Goal: Task Accomplishment & Management: Manage account settings

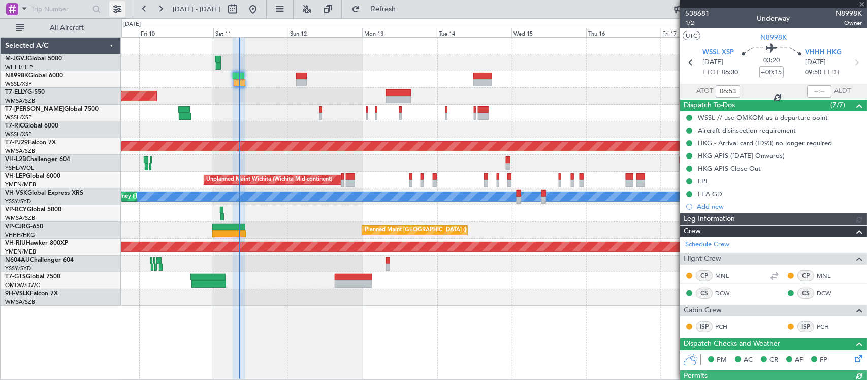
type input "[PERSON_NAME] (HHAFI)"
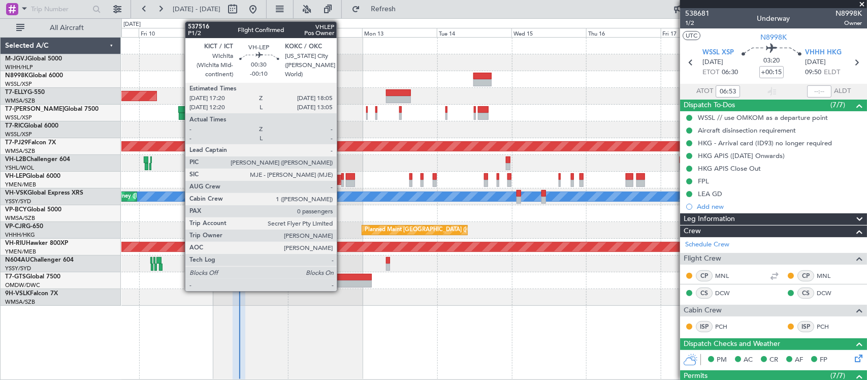
click at [342, 181] on div at bounding box center [342, 183] width 3 height 7
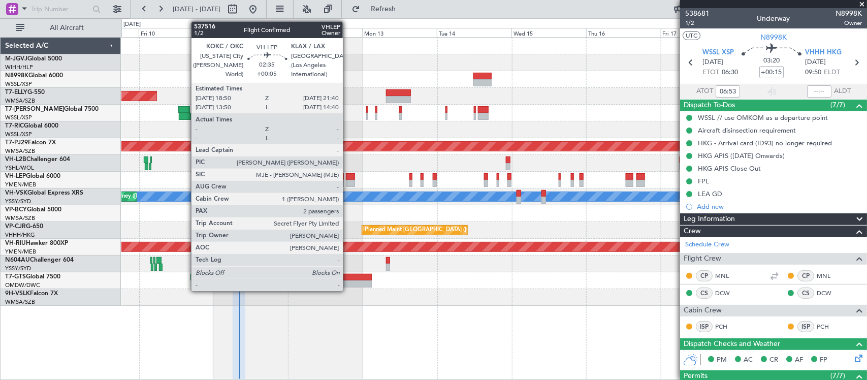
click at [348, 180] on div at bounding box center [350, 183] width 9 height 7
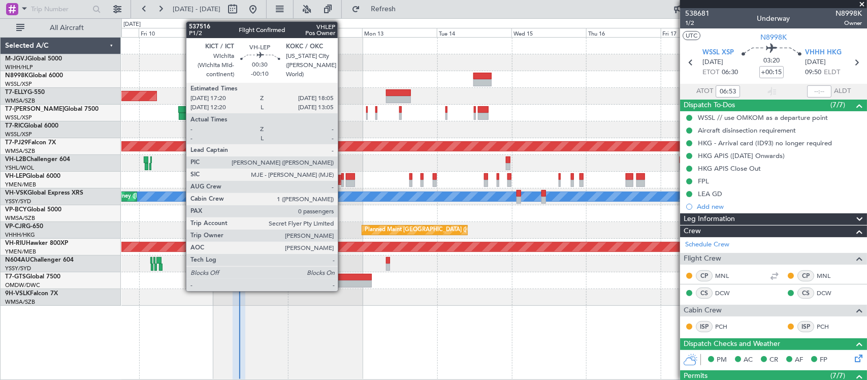
click at [343, 180] on div at bounding box center [342, 183] width 3 height 7
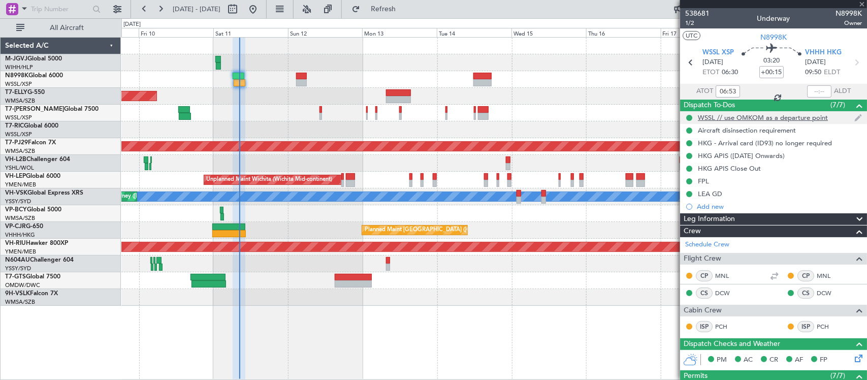
type input "-00:10"
type input "0"
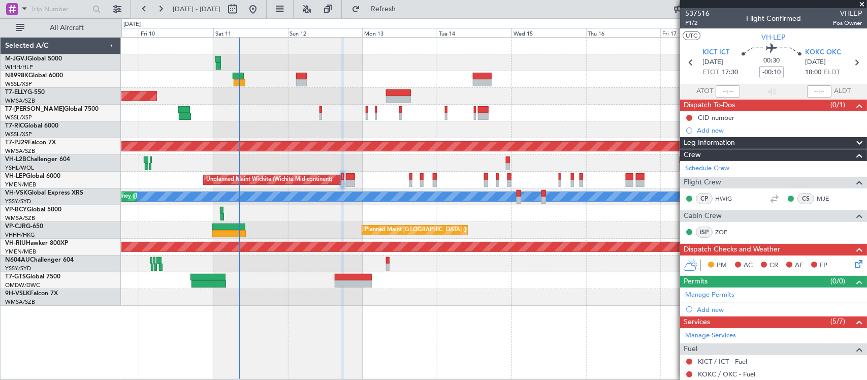
scroll to position [143, 0]
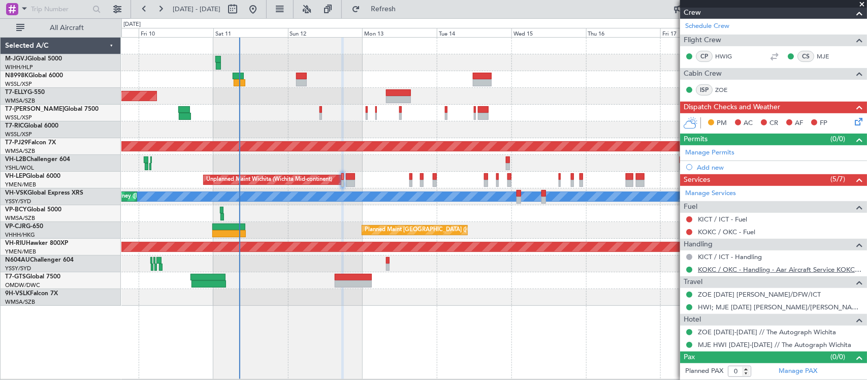
click at [780, 269] on link "KOKC / OKC - Handling - Aar Aircraft Service KOKC / OKC" at bounding box center [780, 269] width 164 height 9
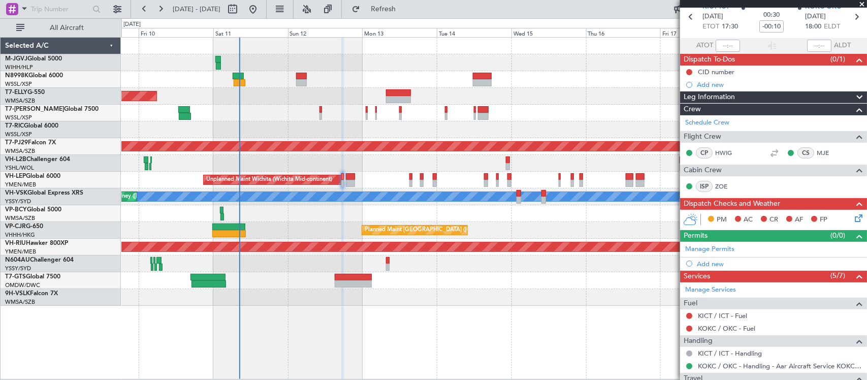
scroll to position [0, 0]
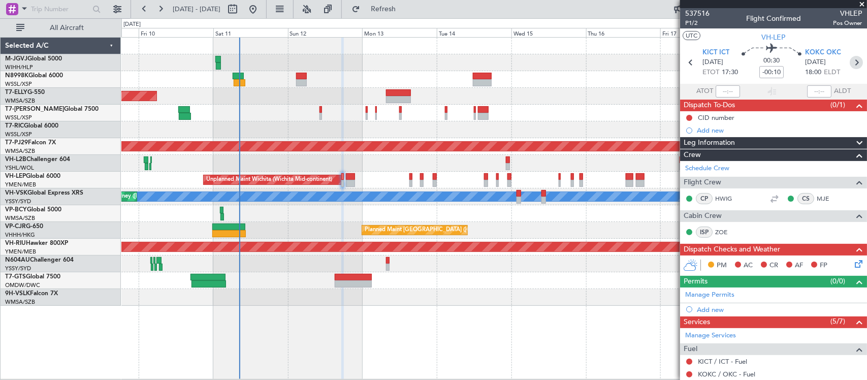
click at [849, 61] on icon at bounding box center [855, 62] width 13 height 13
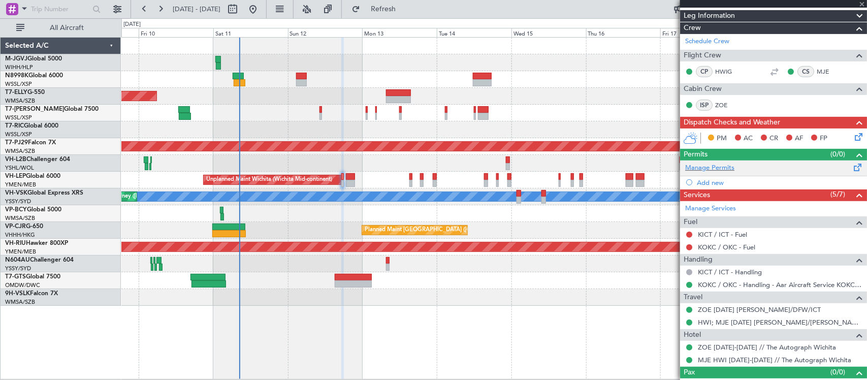
scroll to position [143, 0]
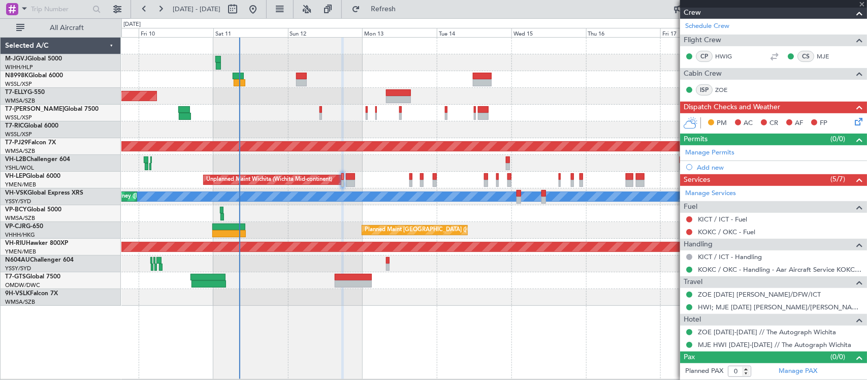
type input "+00:05"
type input "2"
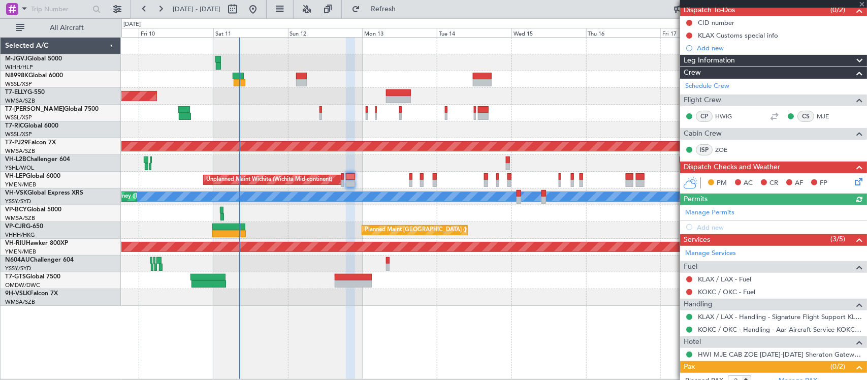
scroll to position [148, 0]
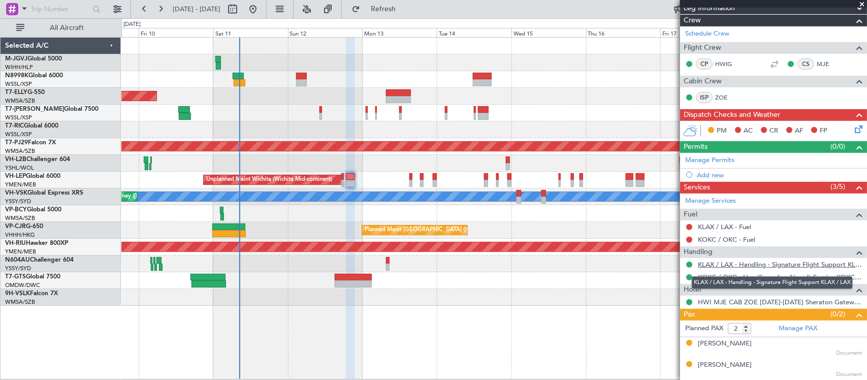
click at [727, 265] on link "KLAX / LAX - Handling - Signature Flight Support KLAX / LAX" at bounding box center [780, 264] width 164 height 9
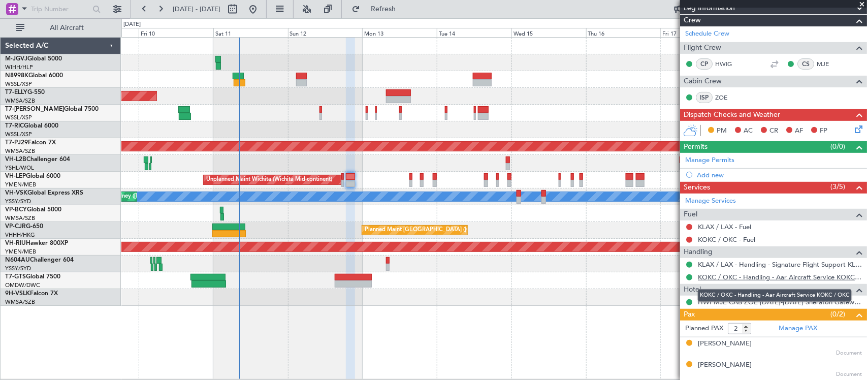
click at [729, 277] on link "KOKC / OKC - Handling - Aar Aircraft Service KOKC / OKC" at bounding box center [780, 277] width 164 height 9
click at [719, 227] on link "KLAX / LAX - Fuel" at bounding box center [724, 226] width 53 height 9
click at [712, 240] on link "KOKC / OKC - Fuel" at bounding box center [726, 239] width 57 height 9
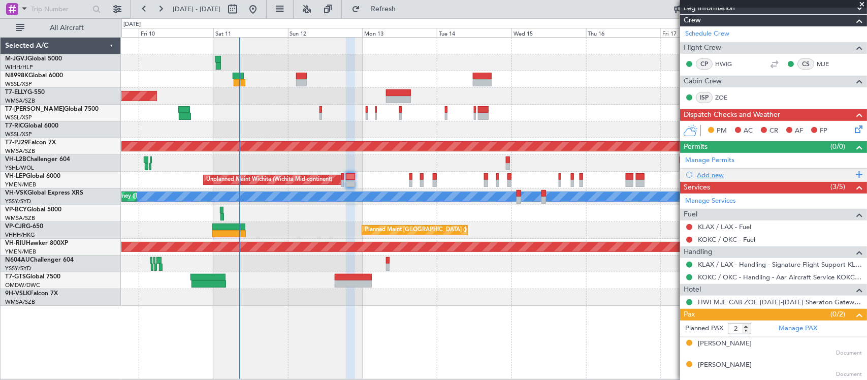
scroll to position [0, 0]
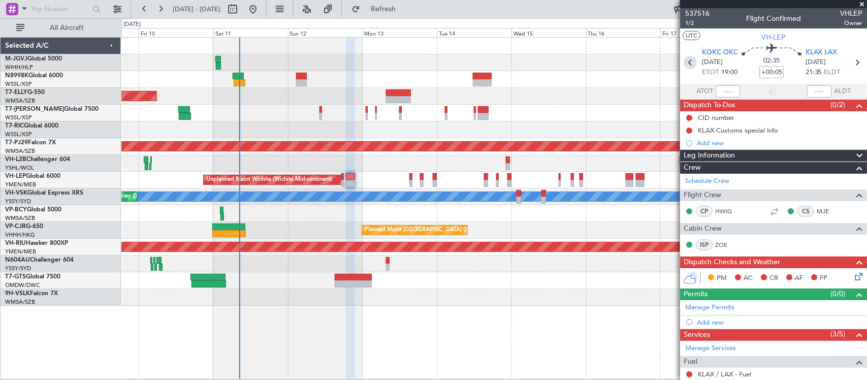
click at [686, 61] on icon at bounding box center [689, 62] width 13 height 13
type input "-00:10"
type input "0"
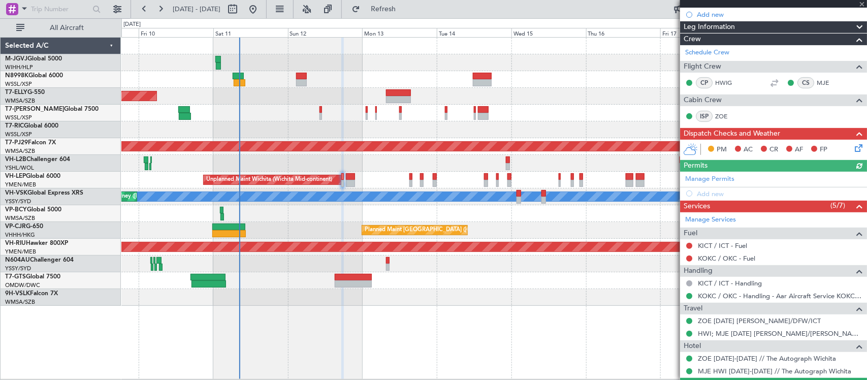
scroll to position [143, 0]
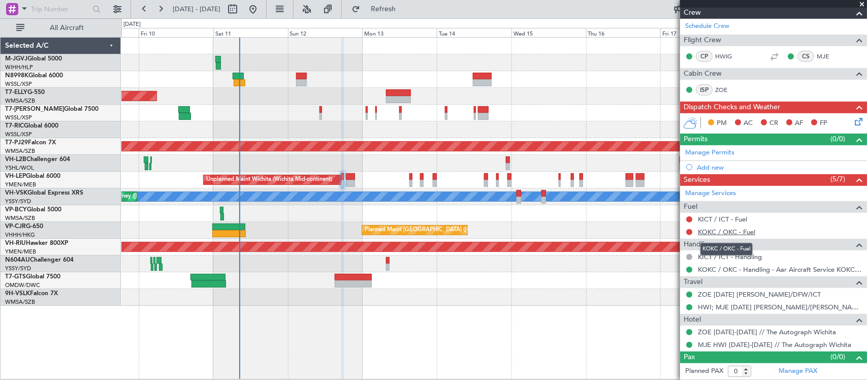
click at [714, 231] on link "KOKC / OKC - Fuel" at bounding box center [726, 231] width 57 height 9
click at [688, 219] on button at bounding box center [689, 219] width 6 height 6
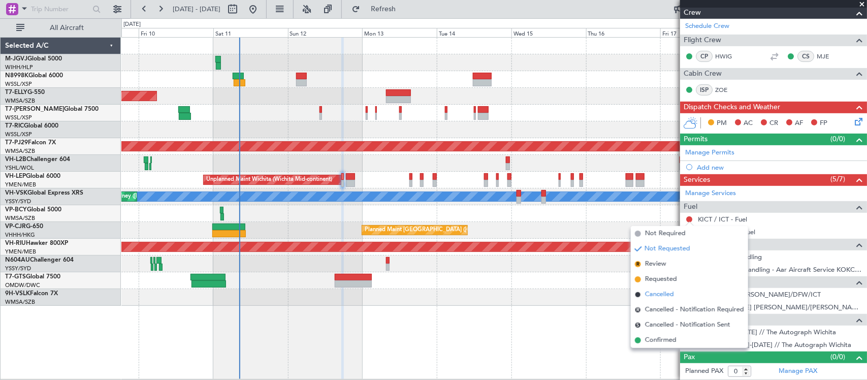
click at [665, 295] on span "Cancelled" at bounding box center [659, 294] width 29 height 10
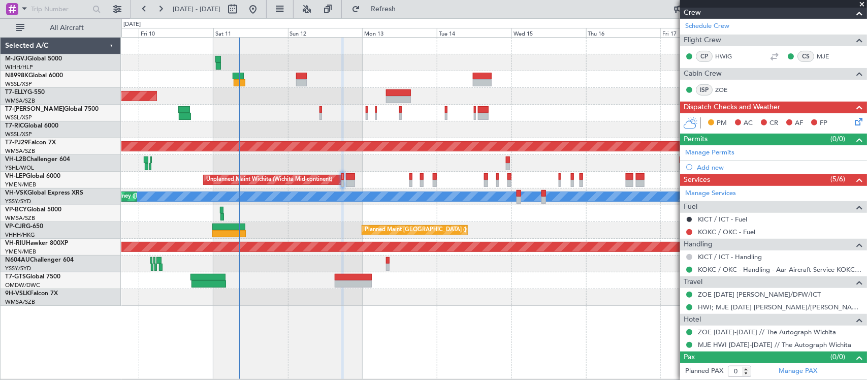
click at [686, 255] on button at bounding box center [689, 257] width 6 height 6
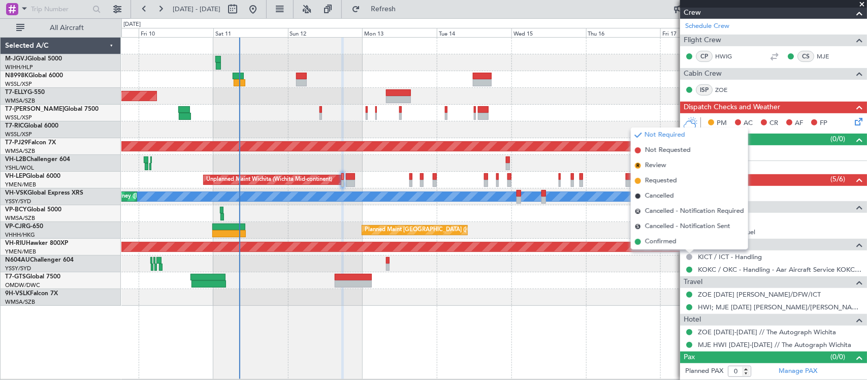
click at [664, 195] on span "Cancelled" at bounding box center [659, 196] width 29 height 10
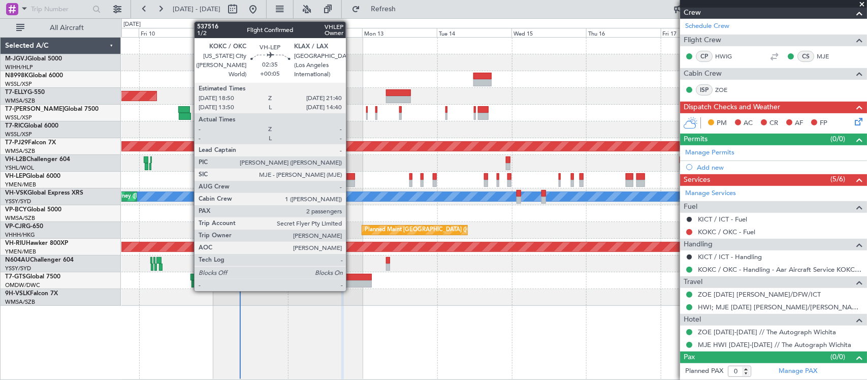
click at [351, 176] on div at bounding box center [350, 176] width 9 height 7
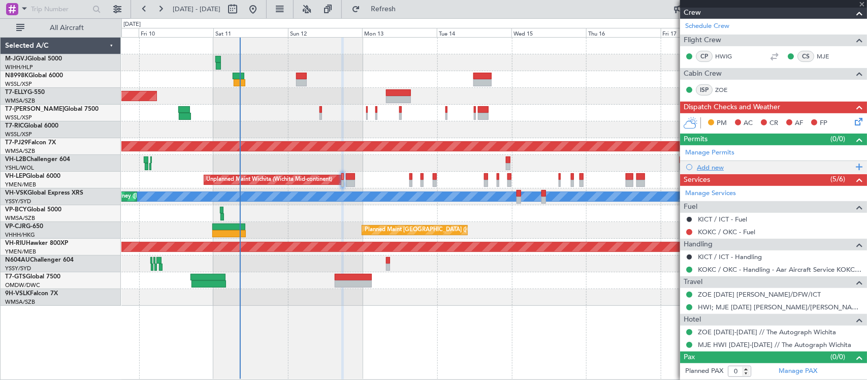
type input "+00:05"
type input "2"
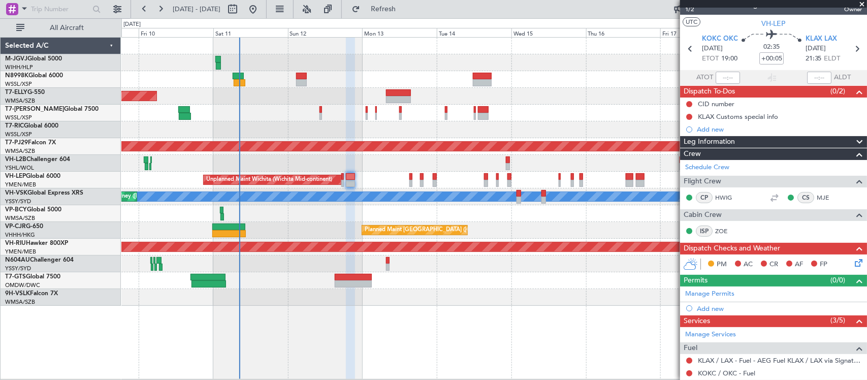
scroll to position [0, 0]
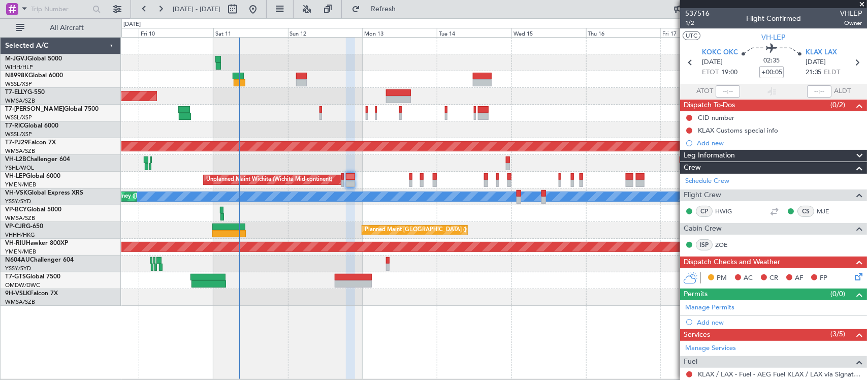
click at [409, 182] on div at bounding box center [410, 183] width 3 height 7
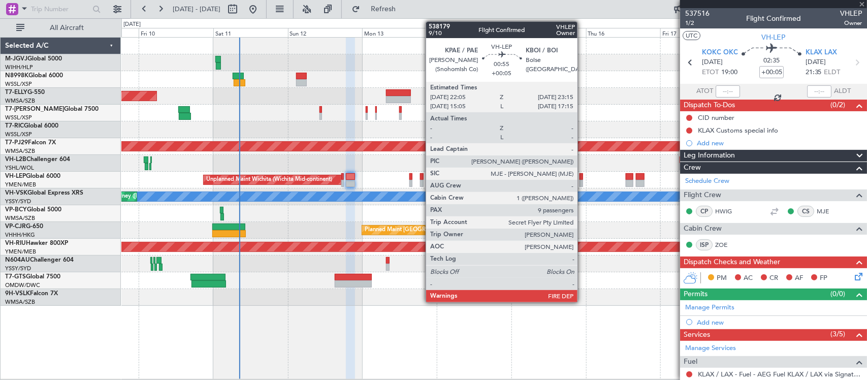
type input "-00:05"
type input "9"
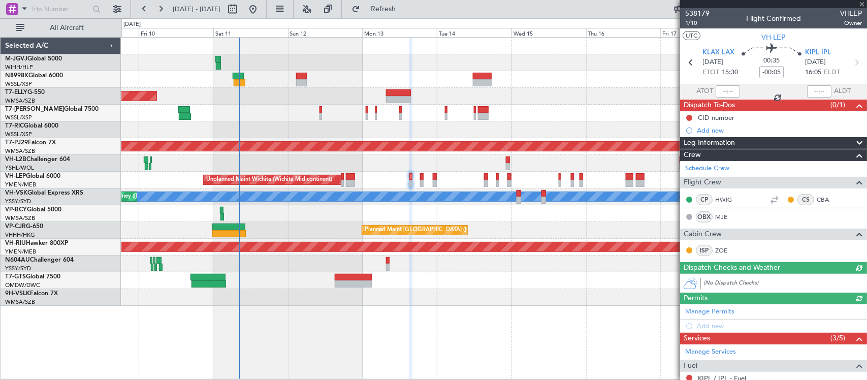
scroll to position [211, 0]
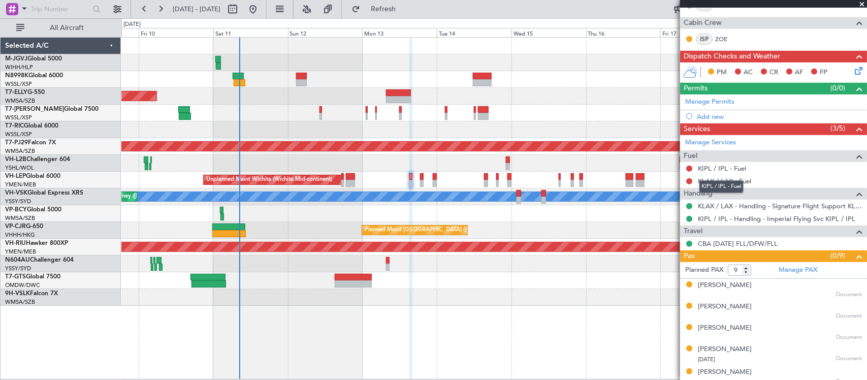
click at [727, 184] on div "KIPL / IPL - Fuel" at bounding box center [721, 186] width 44 height 13
click at [729, 180] on link "KLAX / LAX - Fuel" at bounding box center [724, 181] width 53 height 9
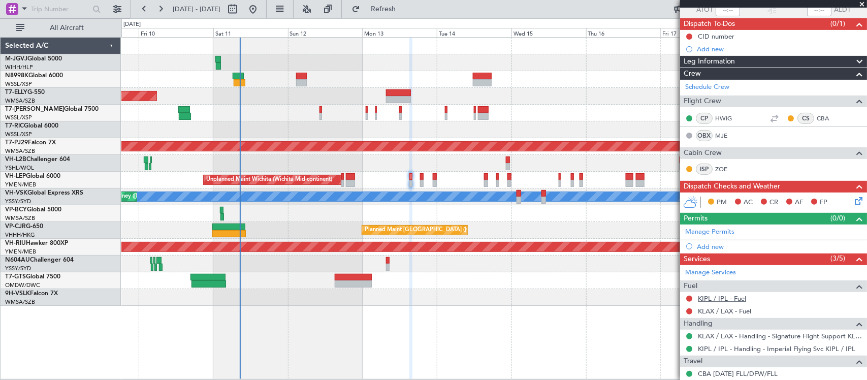
scroll to position [106, 0]
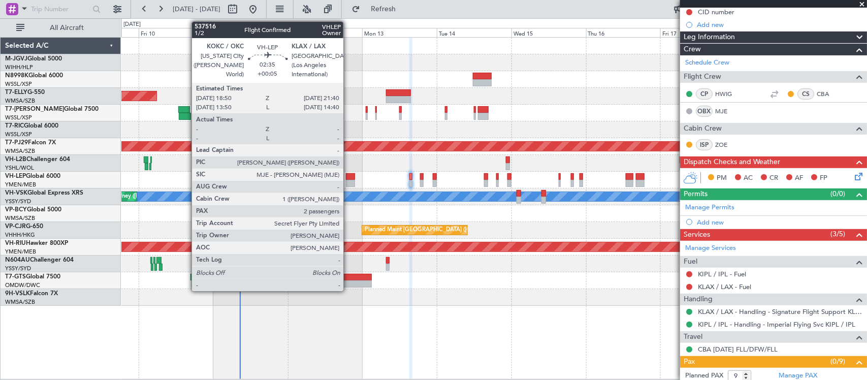
click at [348, 181] on div at bounding box center [350, 183] width 9 height 7
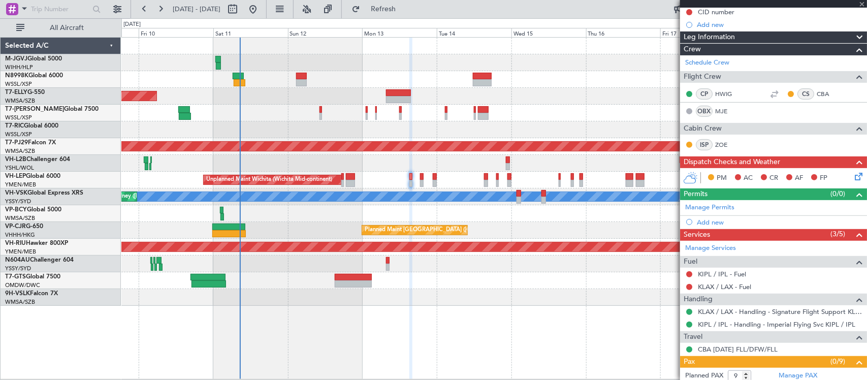
type input "+00:05"
type input "2"
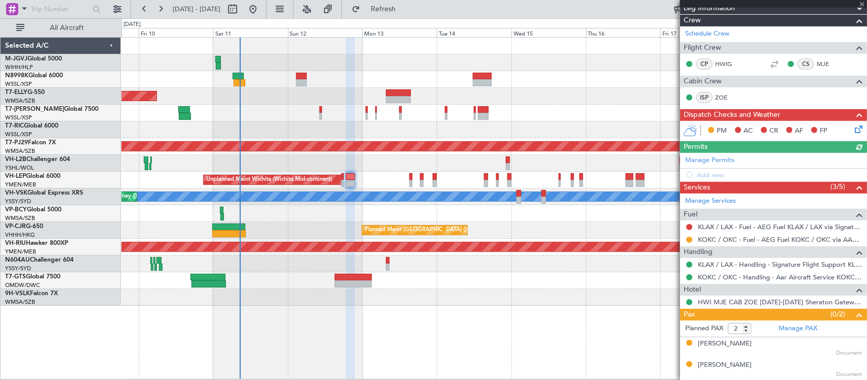
scroll to position [148, 0]
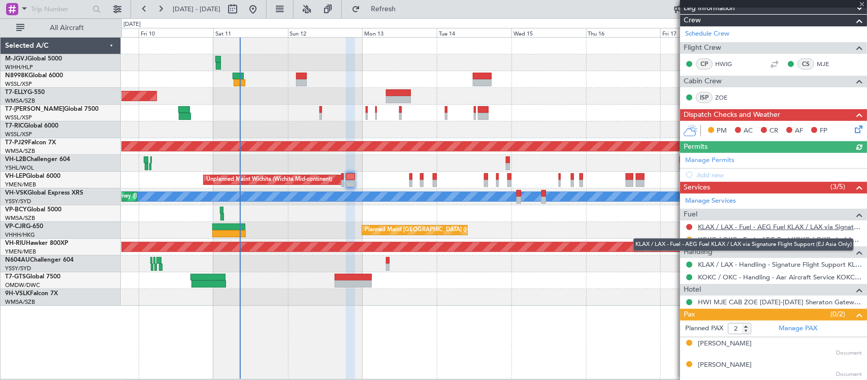
click at [706, 226] on link "KLAX / LAX - Fuel - AEG Fuel KLAX / LAX via Signature Flight Support (EJ Asia O…" at bounding box center [780, 226] width 164 height 9
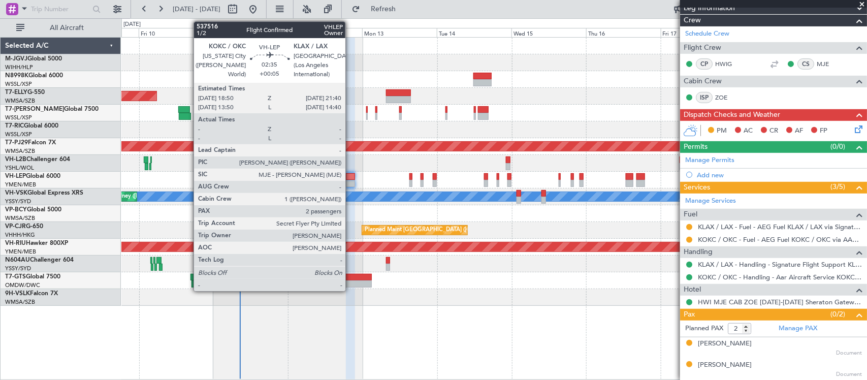
click at [350, 183] on div at bounding box center [350, 183] width 9 height 7
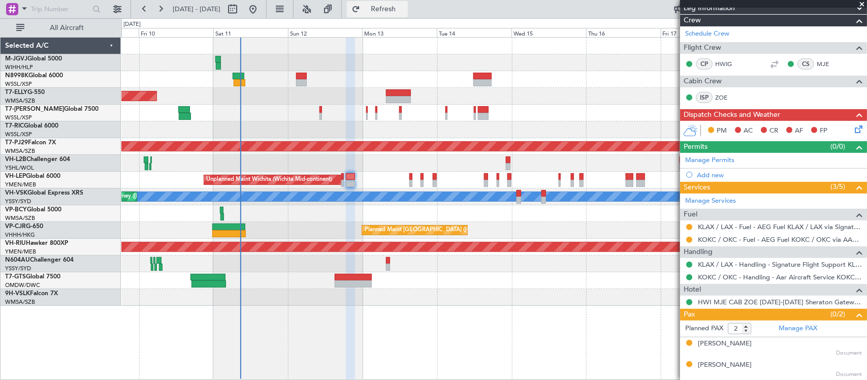
scroll to position [0, 0]
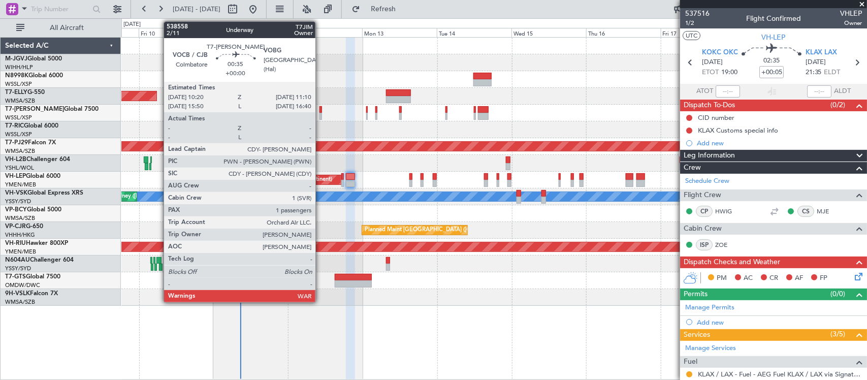
click at [320, 111] on div at bounding box center [320, 109] width 3 height 7
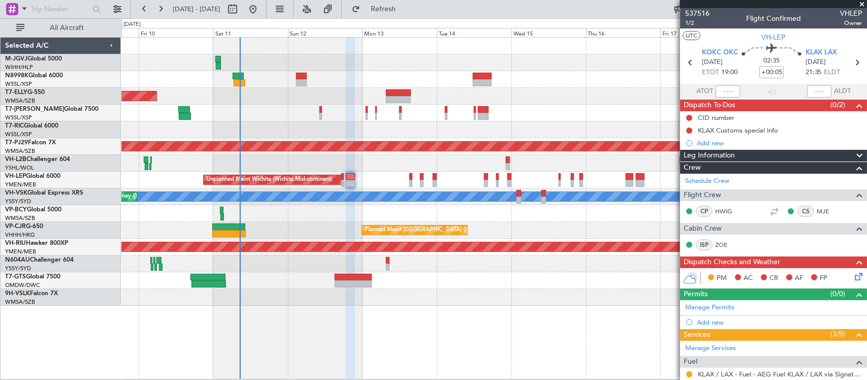
click at [344, 128] on div "Planned Maint [GEOGRAPHIC_DATA] (Seletar) Planned Maint [GEOGRAPHIC_DATA] (Sele…" at bounding box center [493, 172] width 745 height 268
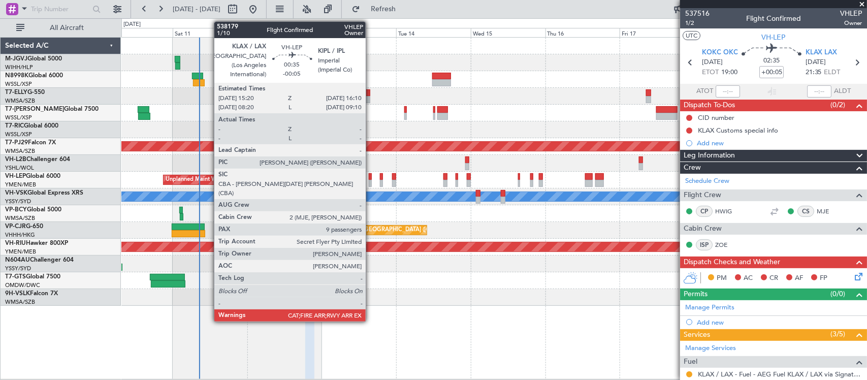
click at [371, 180] on div at bounding box center [370, 183] width 3 height 7
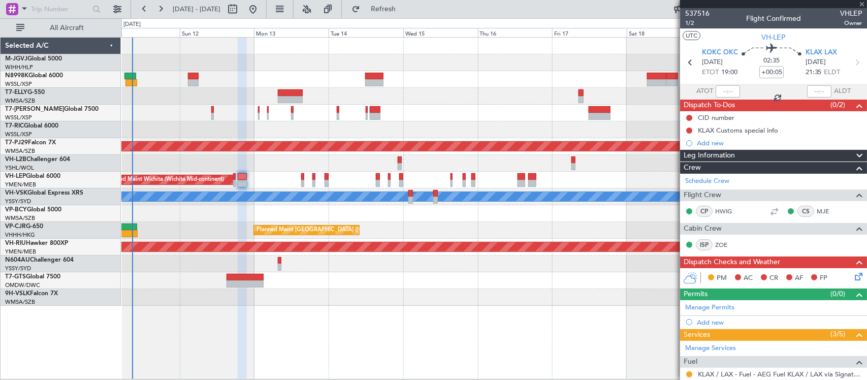
click at [465, 211] on div "Planned Maint [GEOGRAPHIC_DATA] (Seletar) Planned Maint [GEOGRAPHIC_DATA] (Sele…" at bounding box center [493, 172] width 745 height 268
type input "-00:05"
type input "9"
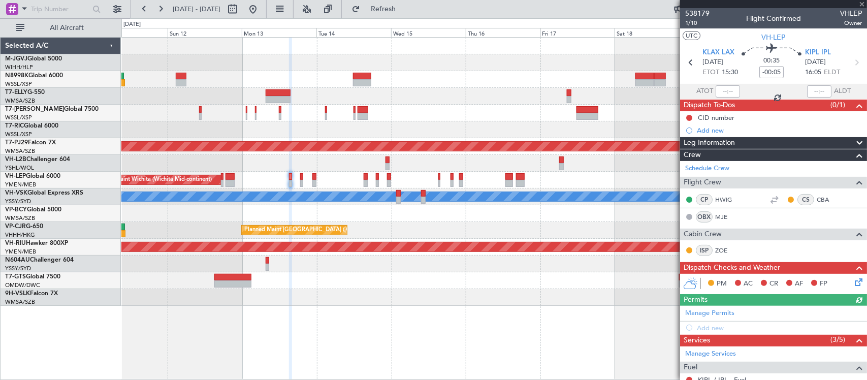
scroll to position [211, 0]
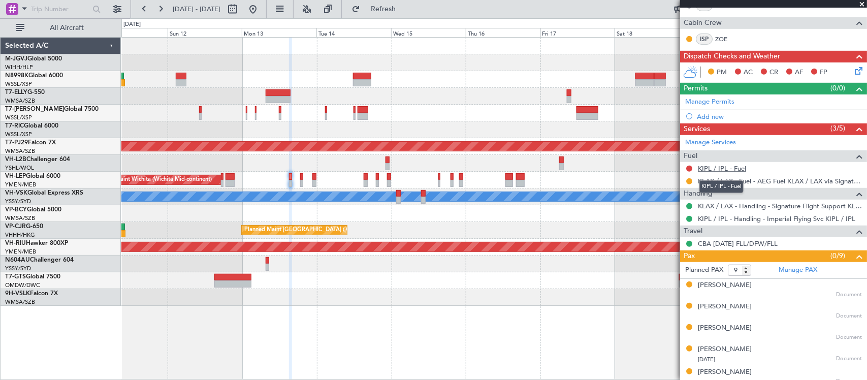
click at [723, 168] on link "KIPL / IPL - Fuel" at bounding box center [722, 168] width 48 height 9
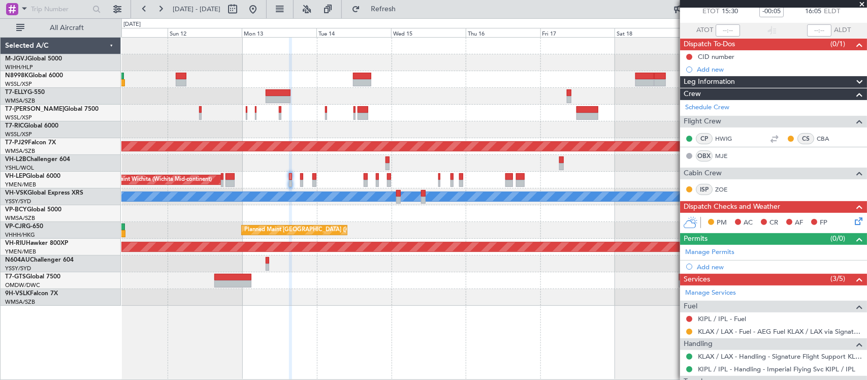
scroll to position [0, 0]
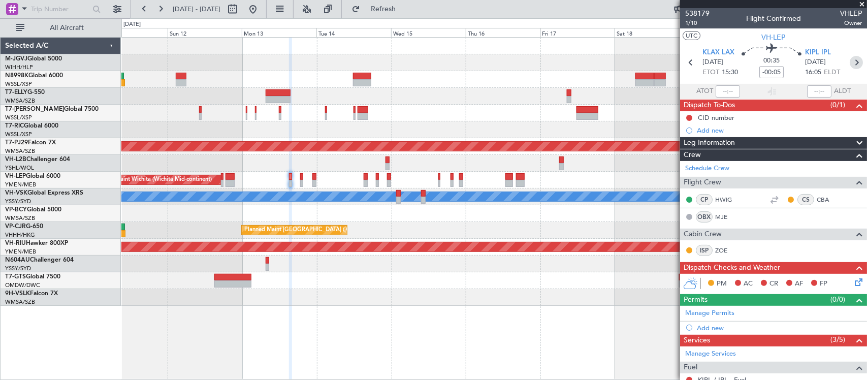
click at [851, 57] on icon at bounding box center [855, 62] width 13 height 13
click at [488, 226] on div "Planned Maint [GEOGRAPHIC_DATA] ([GEOGRAPHIC_DATA] Intl)" at bounding box center [493, 230] width 745 height 17
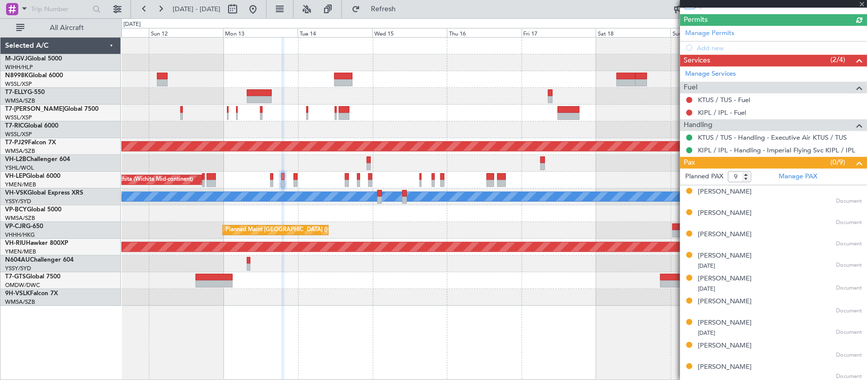
scroll to position [282, 0]
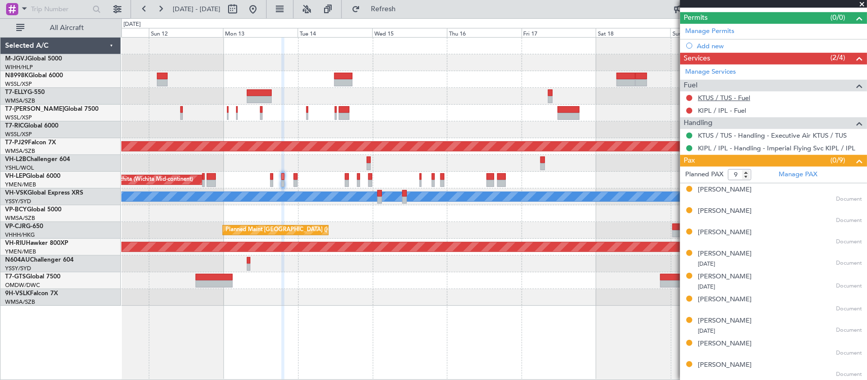
click at [733, 97] on link "KTUS / TUS - Fuel" at bounding box center [724, 97] width 52 height 9
click at [706, 110] on link "KIPL / IPL - Fuel" at bounding box center [722, 110] width 48 height 9
click at [490, 190] on div "Planned Maint [GEOGRAPHIC_DATA] (Seletar) Planned Maint [GEOGRAPHIC_DATA] (Sele…" at bounding box center [493, 172] width 745 height 268
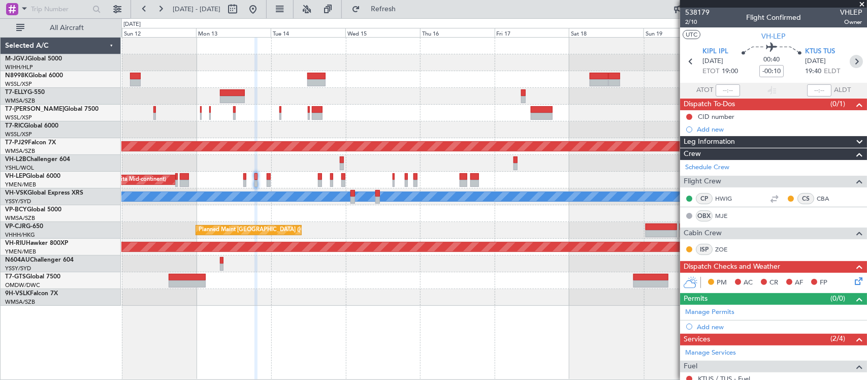
scroll to position [0, 0]
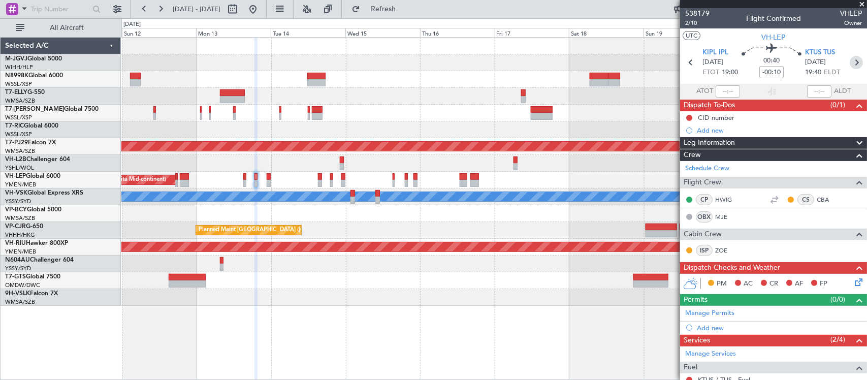
click at [852, 61] on icon at bounding box center [855, 62] width 13 height 13
type input "+00:05"
type input "8"
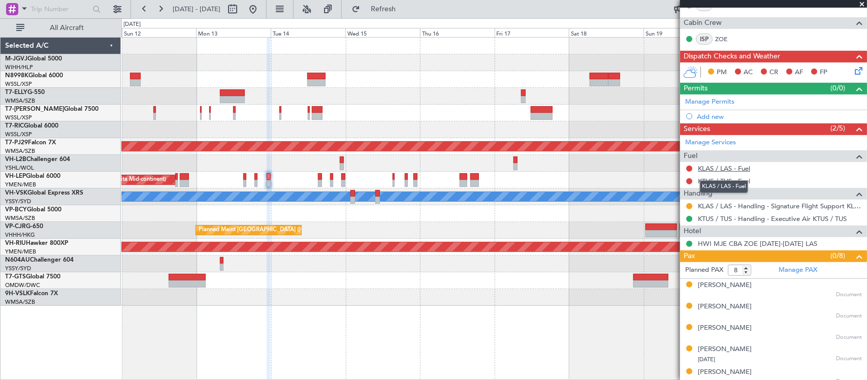
click at [704, 173] on link "KLAS / LAS - Fuel" at bounding box center [724, 168] width 52 height 9
click at [716, 183] on link "KTUS / TUS - Fuel" at bounding box center [724, 181] width 52 height 9
click at [534, 238] on div "Planned Maint [GEOGRAPHIC_DATA] ([GEOGRAPHIC_DATA] Intl)" at bounding box center [493, 230] width 745 height 17
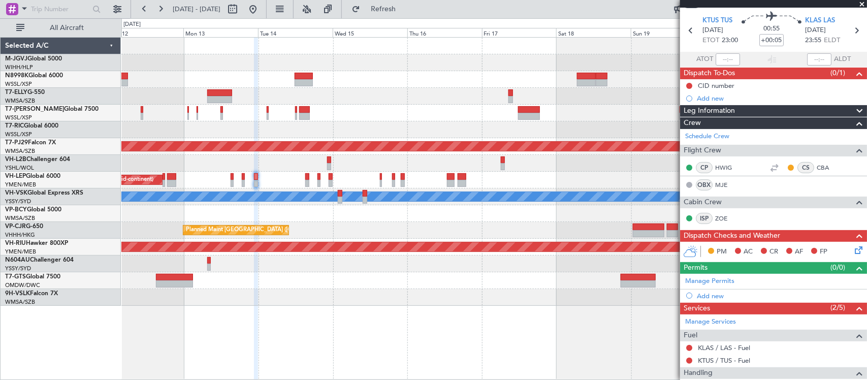
scroll to position [0, 0]
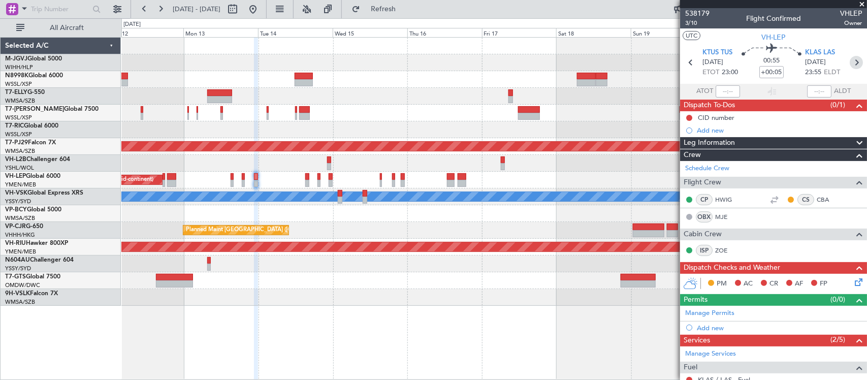
click at [849, 61] on icon at bounding box center [855, 62] width 13 height 13
click at [493, 255] on div at bounding box center [493, 263] width 745 height 17
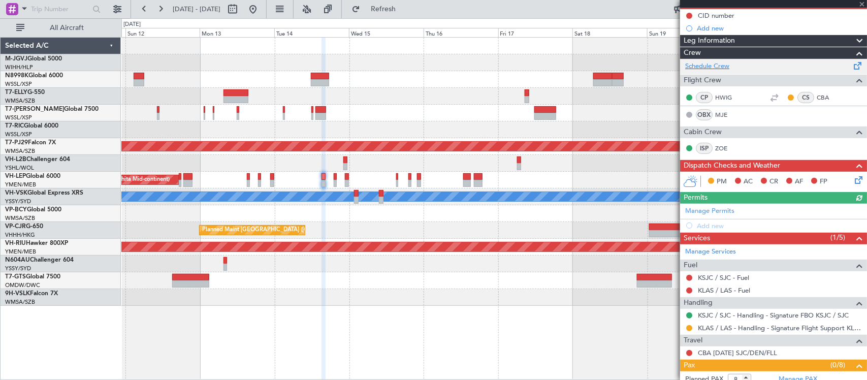
scroll to position [211, 0]
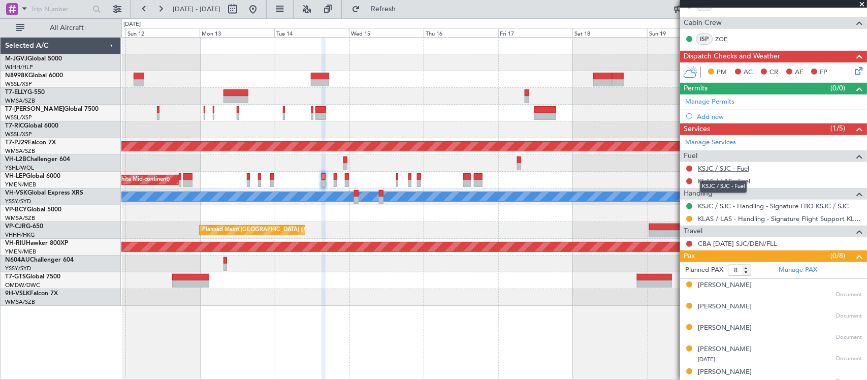
click at [722, 169] on link "KSJC / SJC - Fuel" at bounding box center [723, 168] width 51 height 9
click at [709, 181] on link "KLAS / LAS - Fuel" at bounding box center [724, 181] width 52 height 9
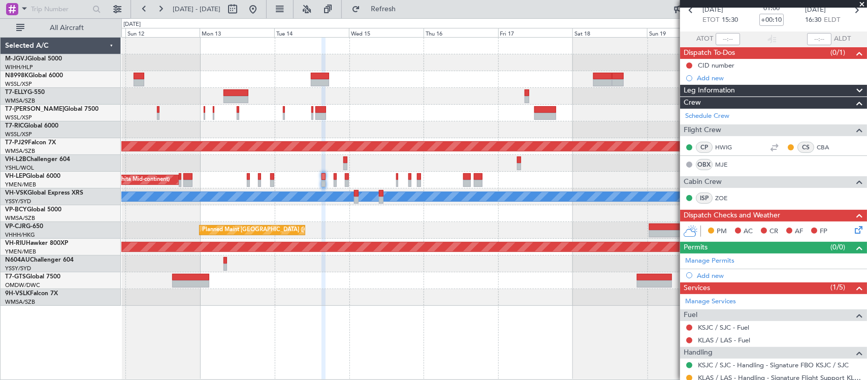
scroll to position [0, 0]
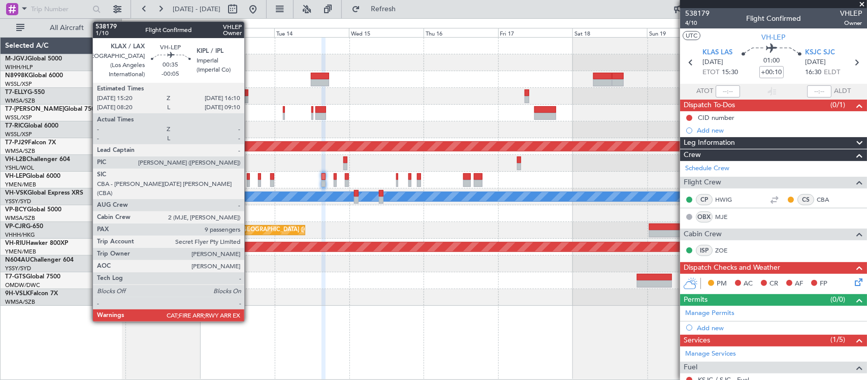
click at [249, 182] on div at bounding box center [248, 183] width 3 height 7
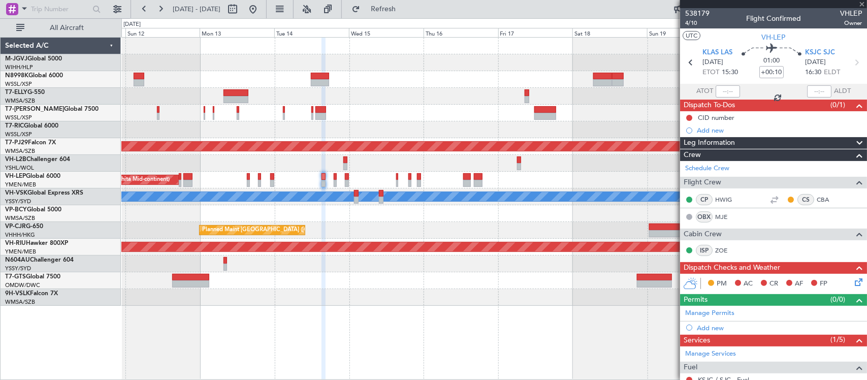
type input "-00:05"
type input "9"
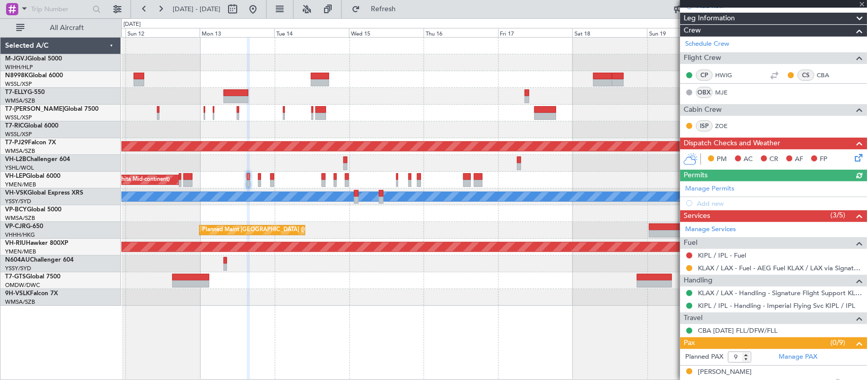
scroll to position [211, 0]
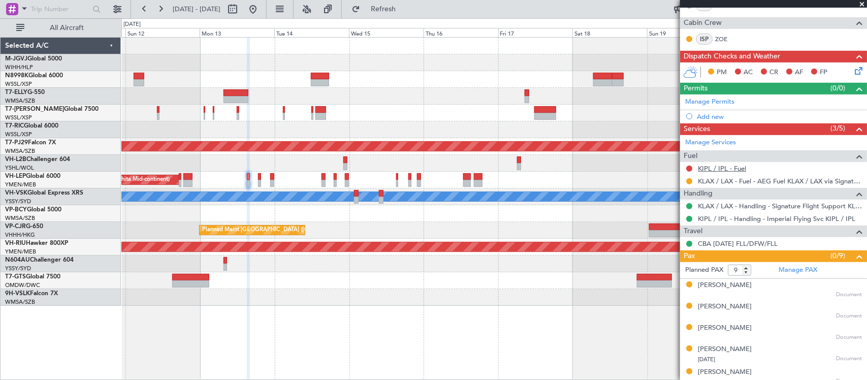
click at [727, 169] on link "KIPL / IPL - Fuel" at bounding box center [722, 168] width 48 height 9
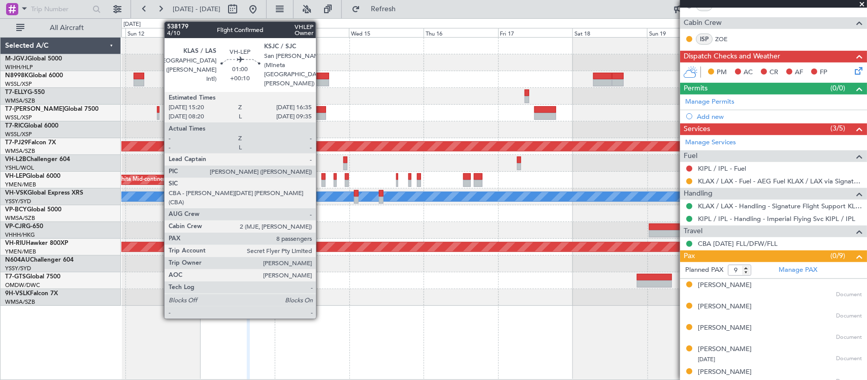
click at [321, 180] on div at bounding box center [323, 183] width 4 height 7
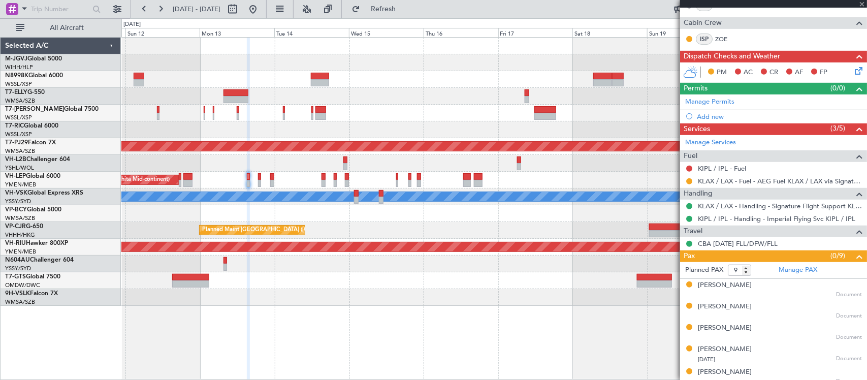
type input "+00:10"
type input "8"
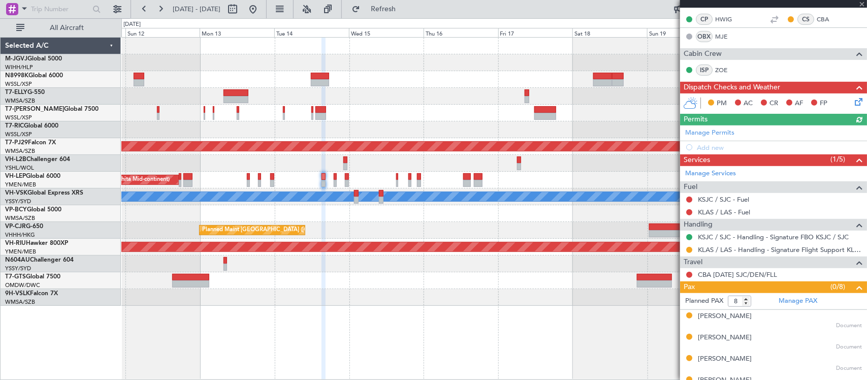
scroll to position [286, 0]
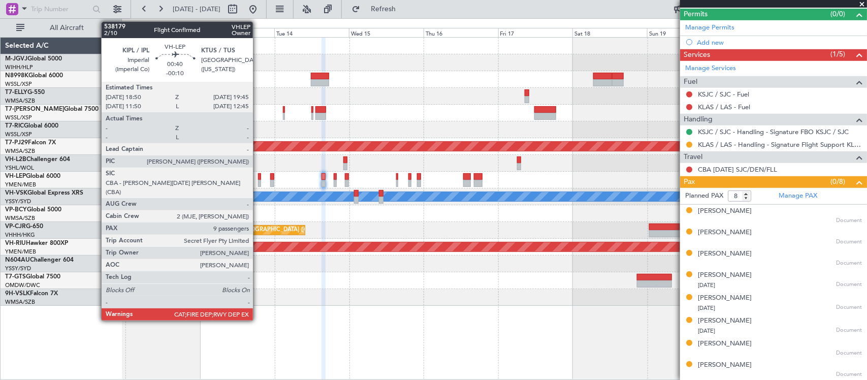
click at [258, 182] on div at bounding box center [259, 183] width 3 height 7
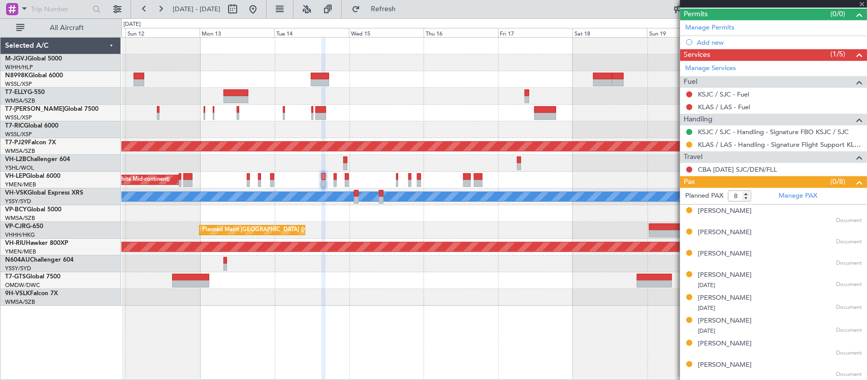
type input "-00:10"
type input "9"
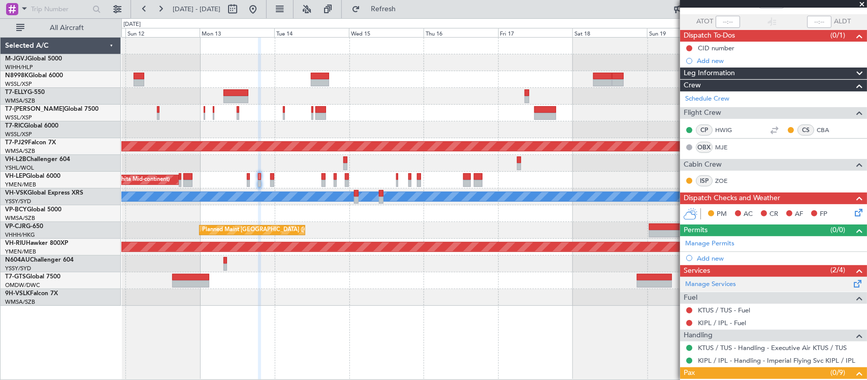
scroll to position [0, 0]
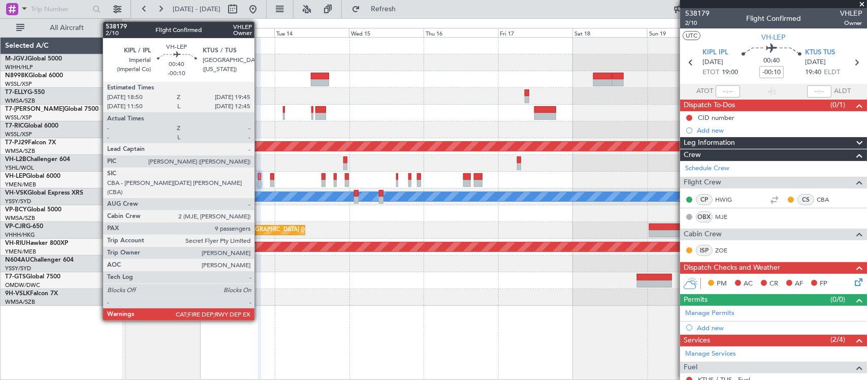
click at [259, 179] on div at bounding box center [259, 176] width 3 height 7
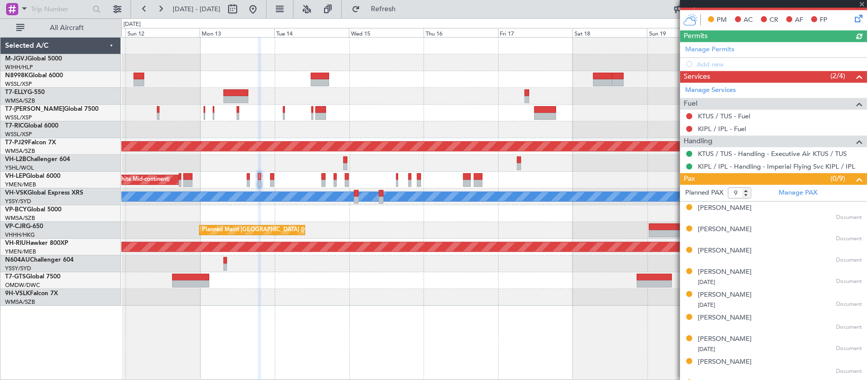
scroll to position [232, 0]
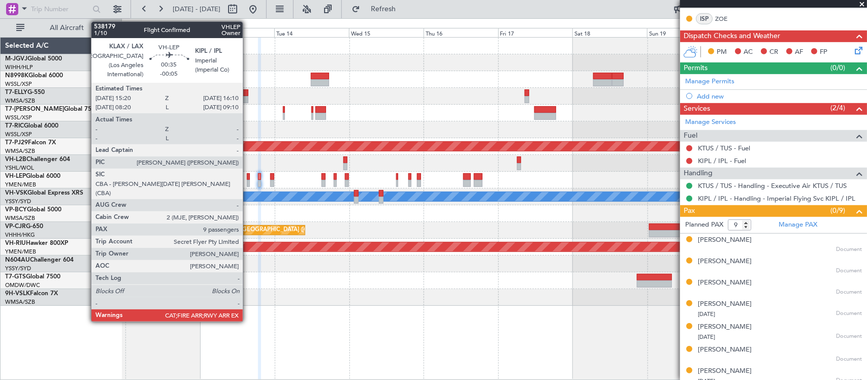
click at [248, 179] on div at bounding box center [248, 176] width 3 height 7
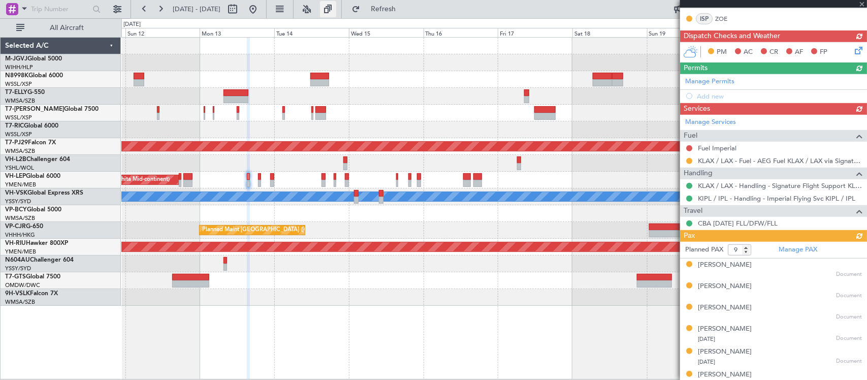
scroll to position [0, 0]
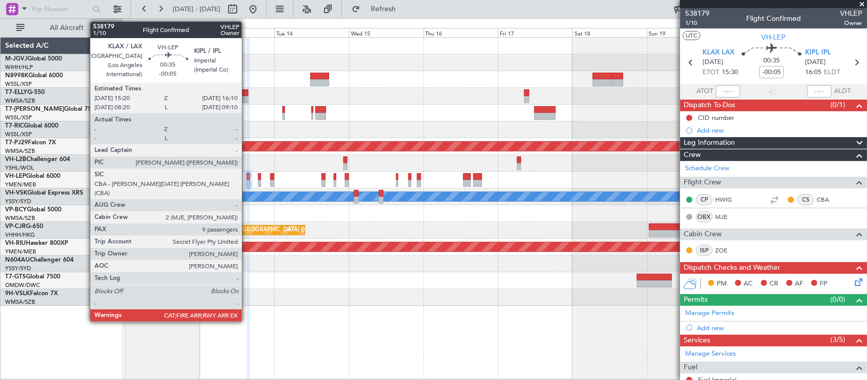
click at [247, 182] on div at bounding box center [248, 183] width 3 height 7
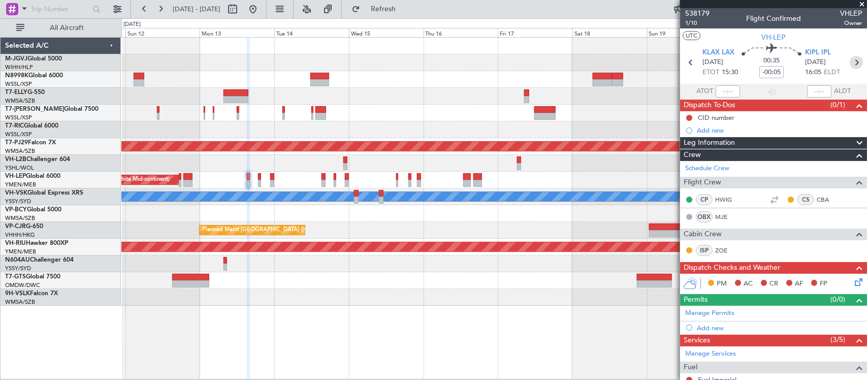
click at [849, 60] on icon at bounding box center [855, 62] width 13 height 13
click at [371, 279] on div "Planned Maint [GEOGRAPHIC_DATA] ([GEOGRAPHIC_DATA] Intl) Planned Maint [GEOGRAP…" at bounding box center [493, 172] width 745 height 268
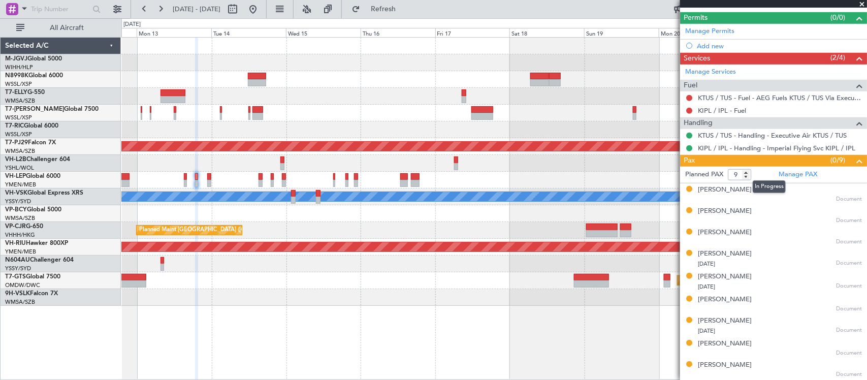
scroll to position [176, 0]
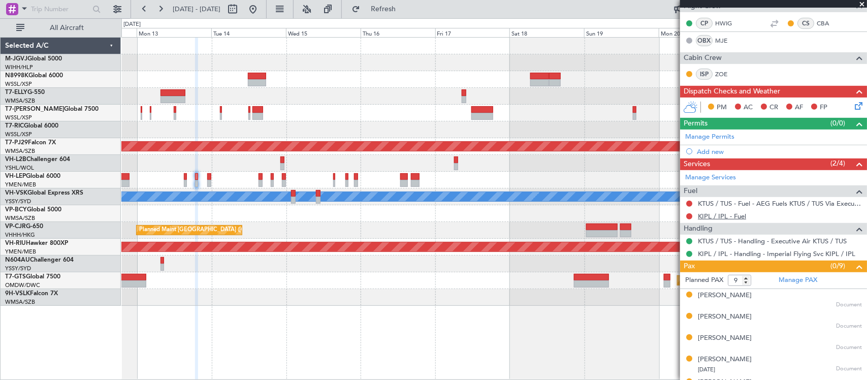
click at [715, 219] on link "KIPL / IPL - Fuel" at bounding box center [722, 216] width 48 height 9
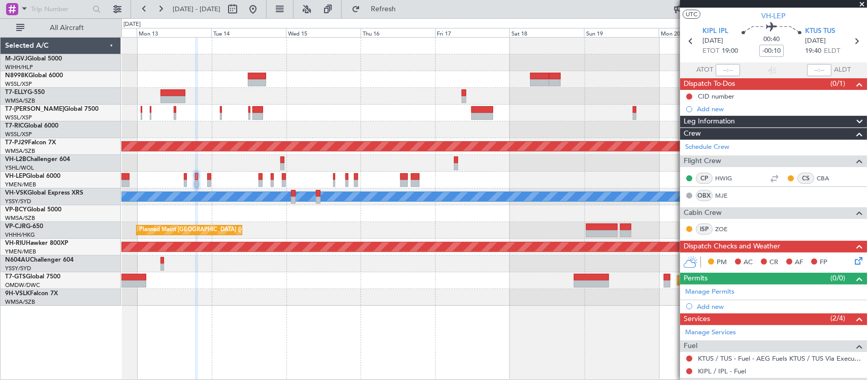
scroll to position [0, 0]
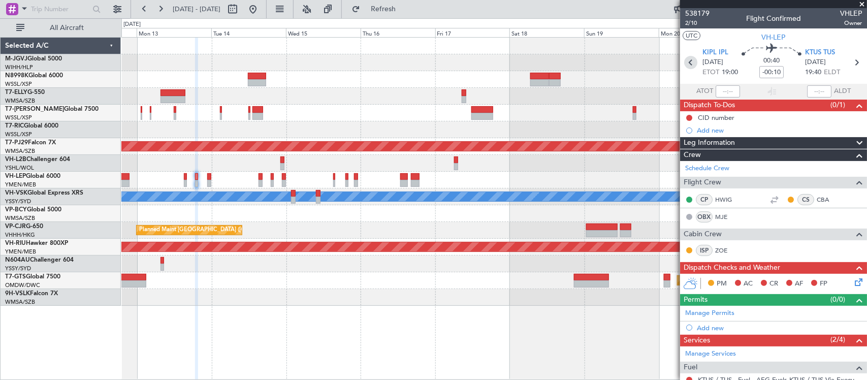
click at [688, 57] on icon at bounding box center [690, 62] width 13 height 13
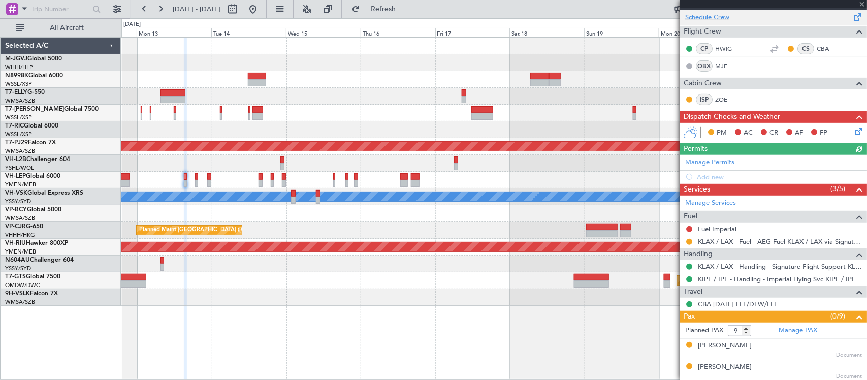
scroll to position [211, 0]
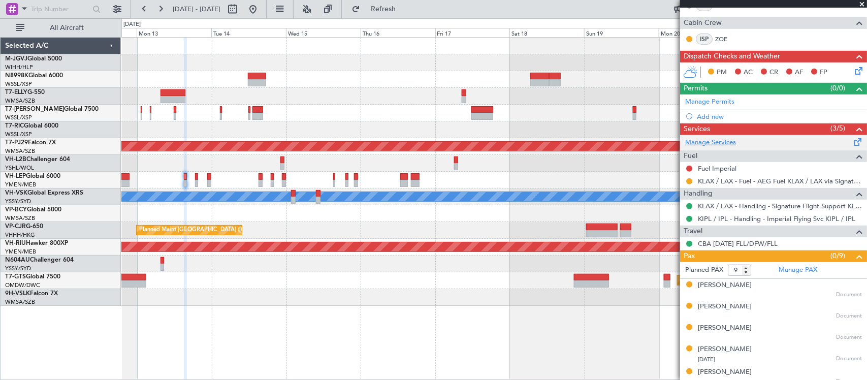
click at [719, 141] on link "Manage Services" at bounding box center [710, 143] width 51 height 10
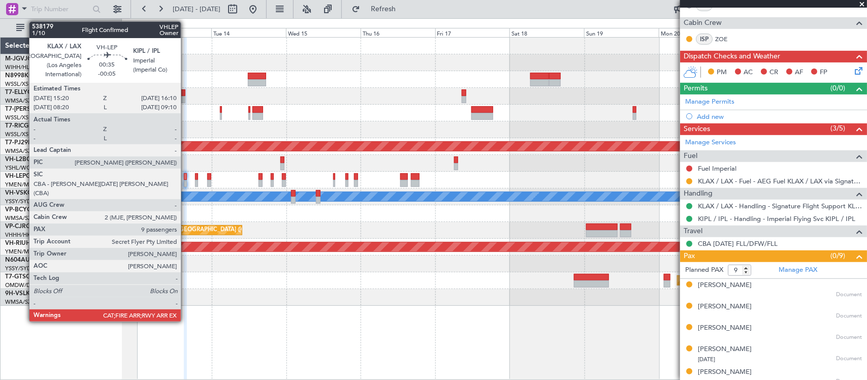
click at [186, 179] on div at bounding box center [185, 176] width 3 height 7
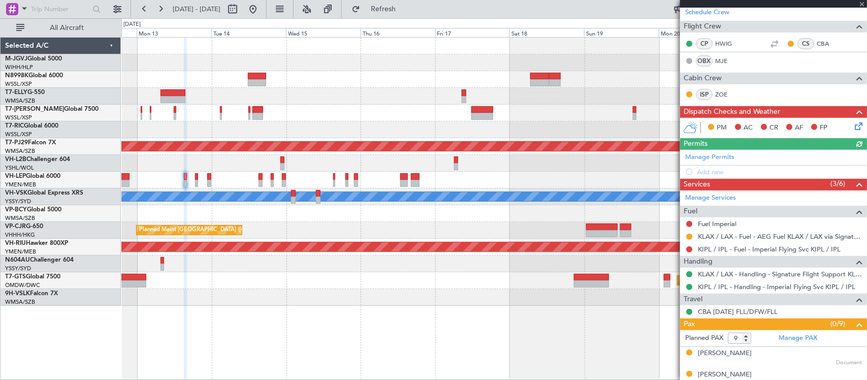
scroll to position [320, 0]
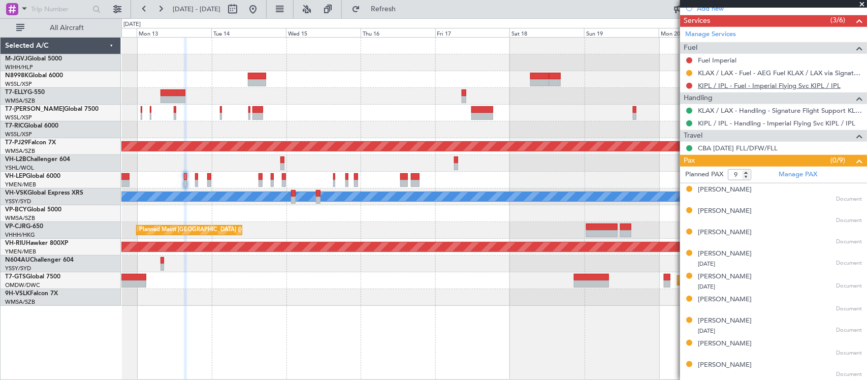
click at [714, 86] on link "KIPL / IPL - Fuel - Imperial Flying Svc KIPL / IPL" at bounding box center [769, 85] width 143 height 9
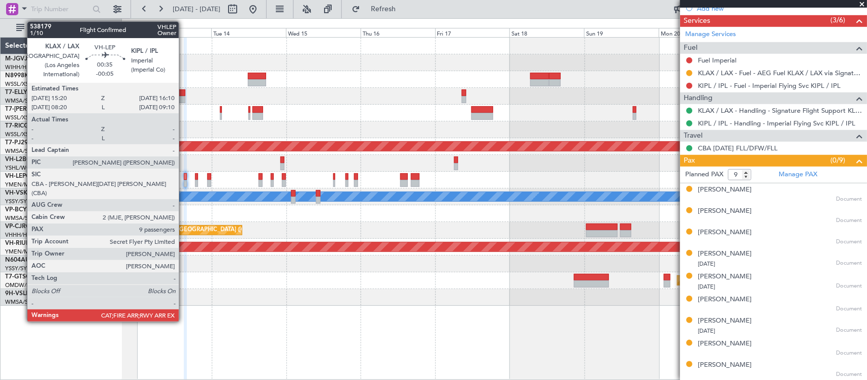
click at [184, 181] on div at bounding box center [185, 183] width 3 height 7
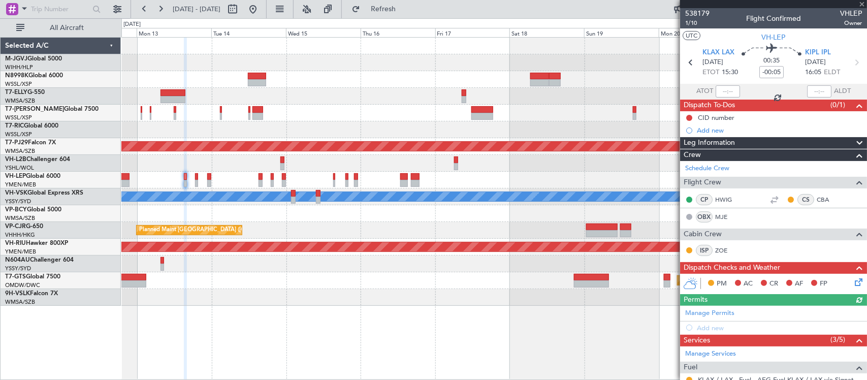
scroll to position [211, 0]
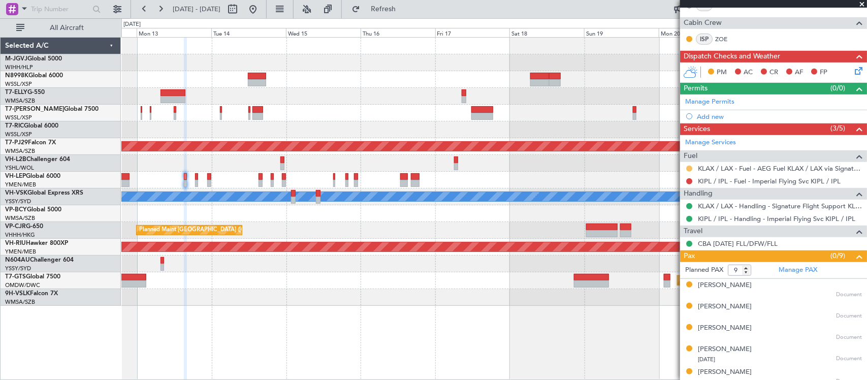
click at [689, 171] on button at bounding box center [689, 169] width 6 height 6
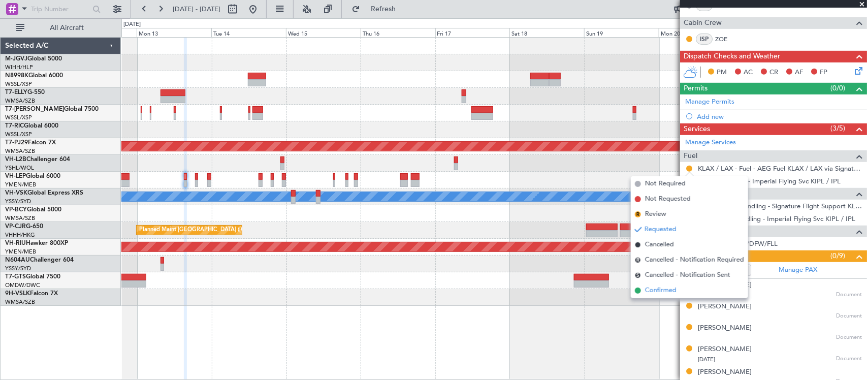
click at [656, 294] on span "Confirmed" at bounding box center [660, 290] width 31 height 10
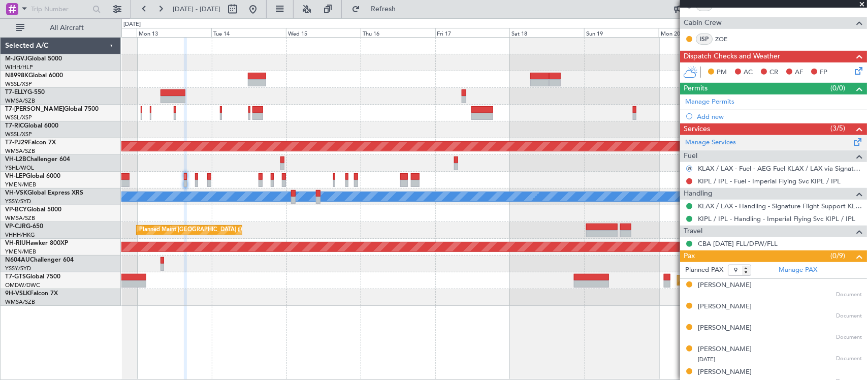
scroll to position [0, 0]
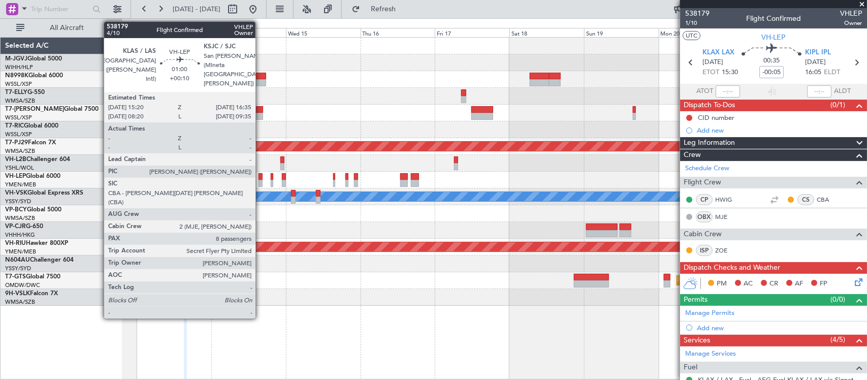
click at [260, 178] on div at bounding box center [260, 176] width 4 height 7
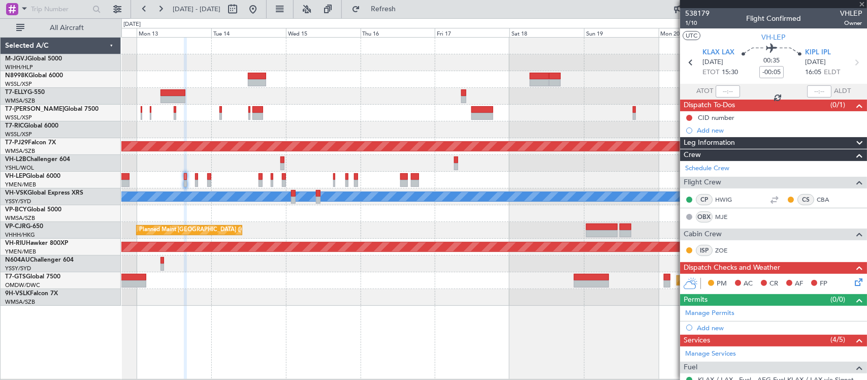
type input "+00:10"
type input "8"
click at [849, 60] on icon at bounding box center [855, 62] width 13 height 13
type input "+00:15"
type input "10"
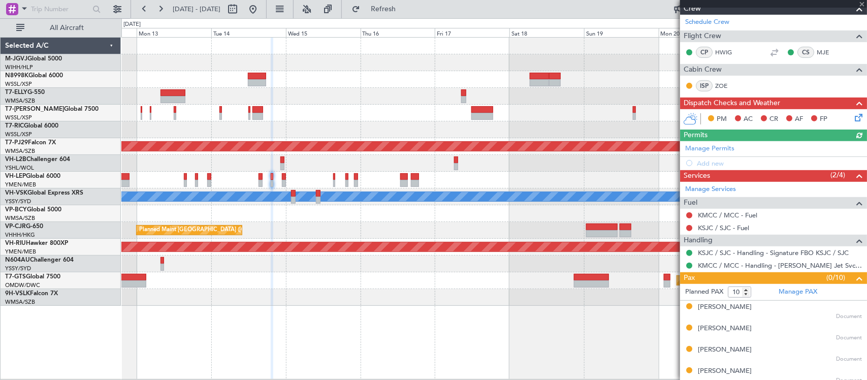
scroll to position [211, 0]
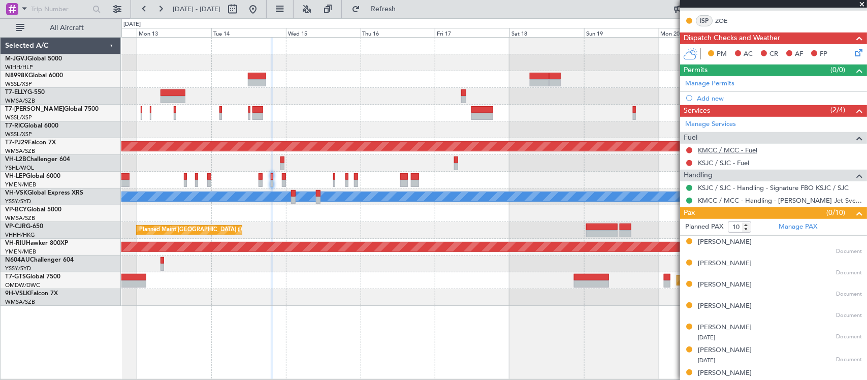
click at [725, 151] on link "KMCC / MCC - Fuel" at bounding box center [727, 150] width 59 height 9
click at [704, 165] on link "KSJC / SJC - Fuel" at bounding box center [723, 162] width 51 height 9
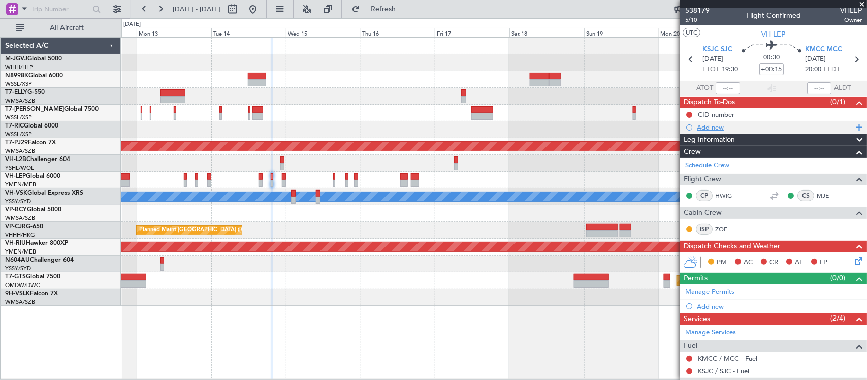
scroll to position [0, 0]
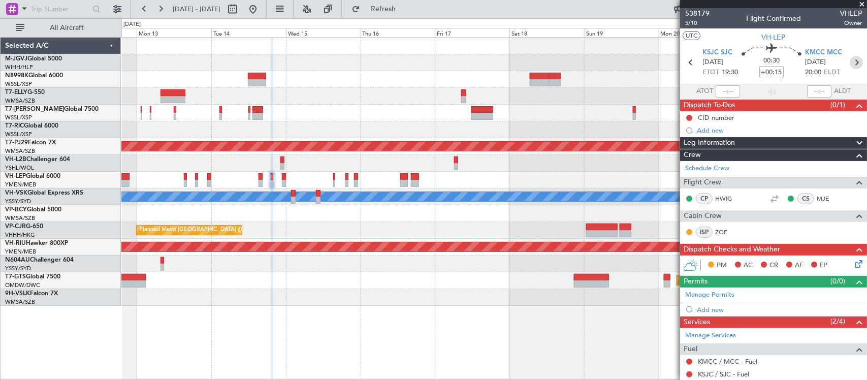
click at [849, 60] on icon at bounding box center [855, 62] width 13 height 13
type input "+00:10"
type input "9"
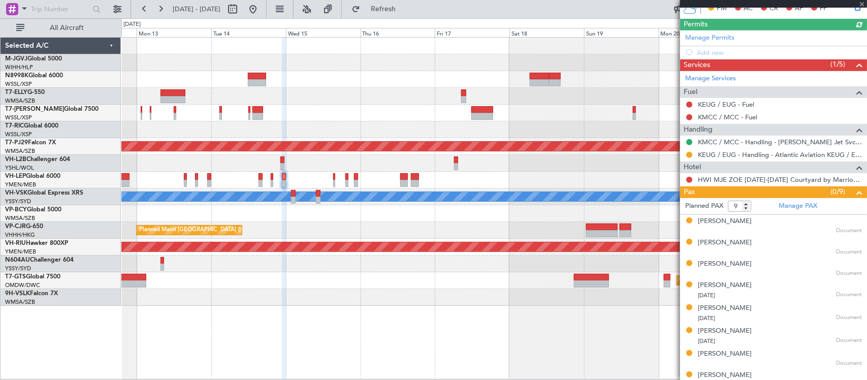
scroll to position [290, 0]
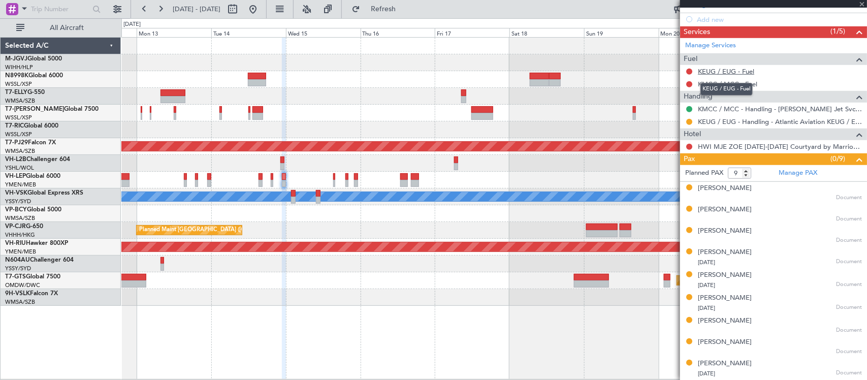
click at [748, 69] on link "KEUG / EUG - Fuel" at bounding box center [726, 71] width 56 height 9
click at [746, 82] on link "KMCC / MCC - Fuel" at bounding box center [727, 84] width 59 height 9
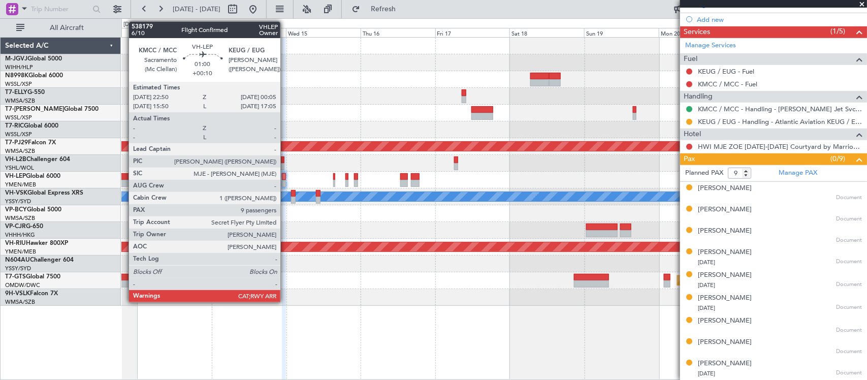
click at [285, 183] on div at bounding box center [284, 183] width 4 height 7
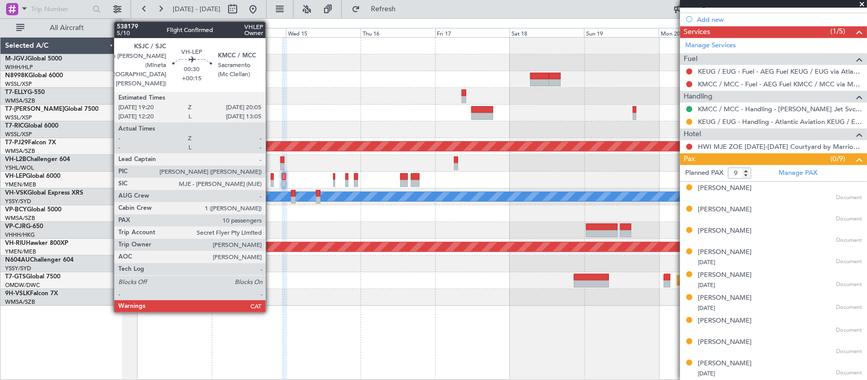
click at [271, 186] on div at bounding box center [272, 183] width 3 height 7
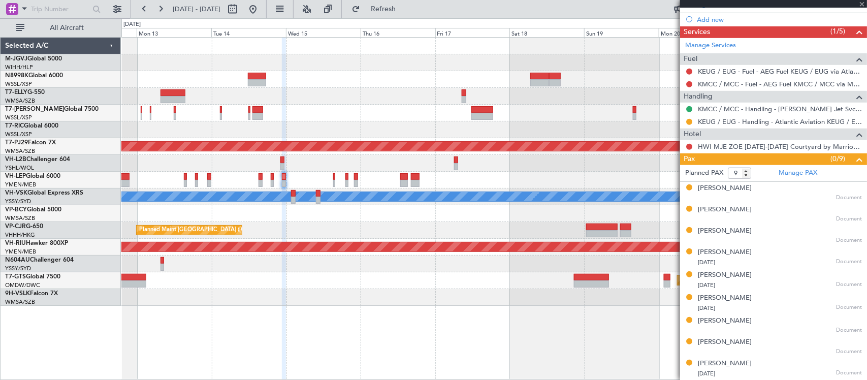
type input "+00:15"
type input "10"
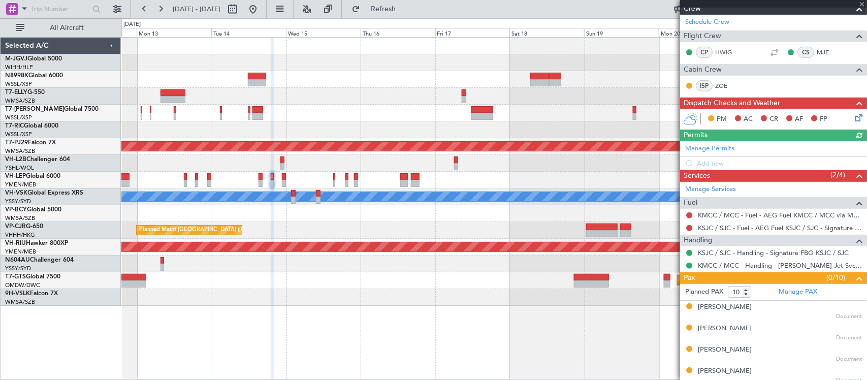
scroll to position [211, 0]
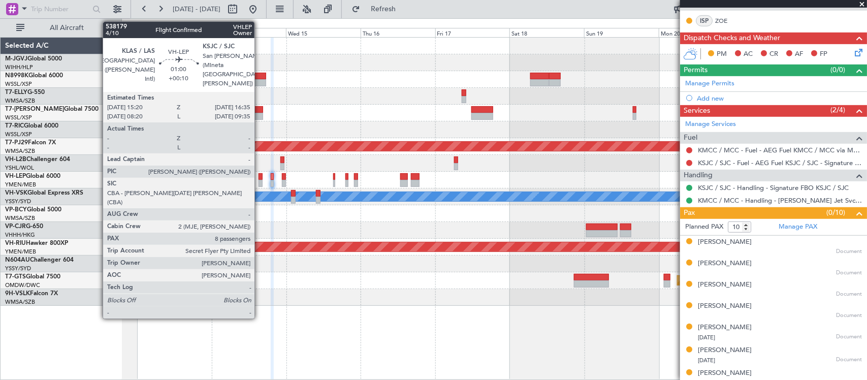
click at [259, 181] on div at bounding box center [260, 183] width 4 height 7
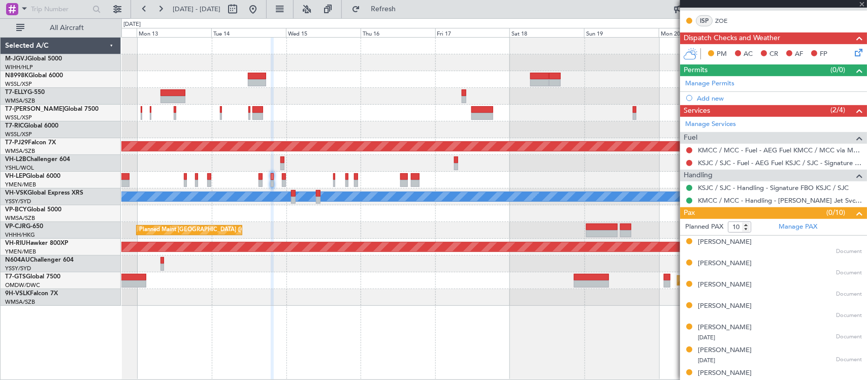
type input "+00:10"
type input "8"
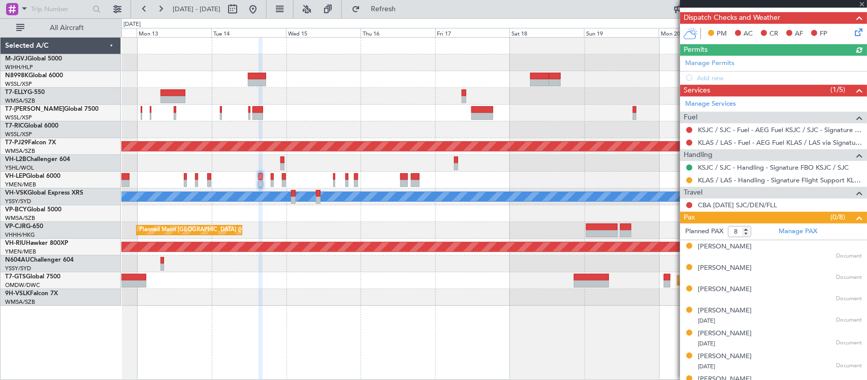
scroll to position [286, 0]
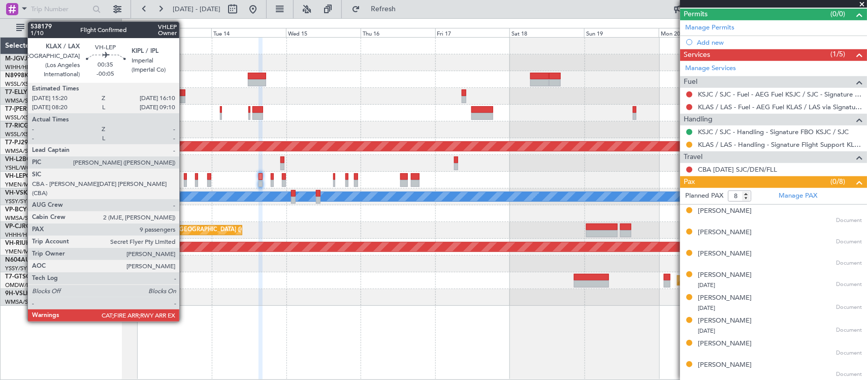
click at [184, 184] on div at bounding box center [185, 183] width 3 height 7
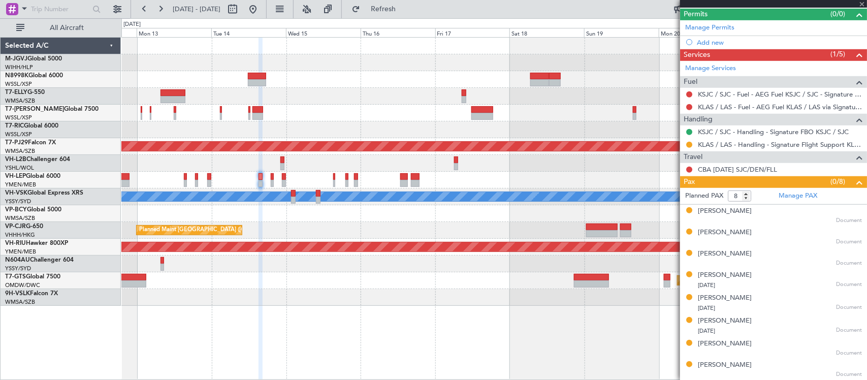
type input "-00:05"
type input "9"
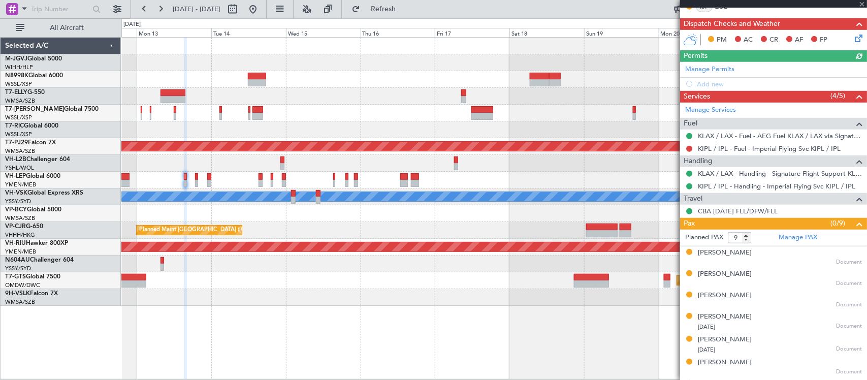
scroll to position [308, 0]
